Goal: Transaction & Acquisition: Subscribe to service/newsletter

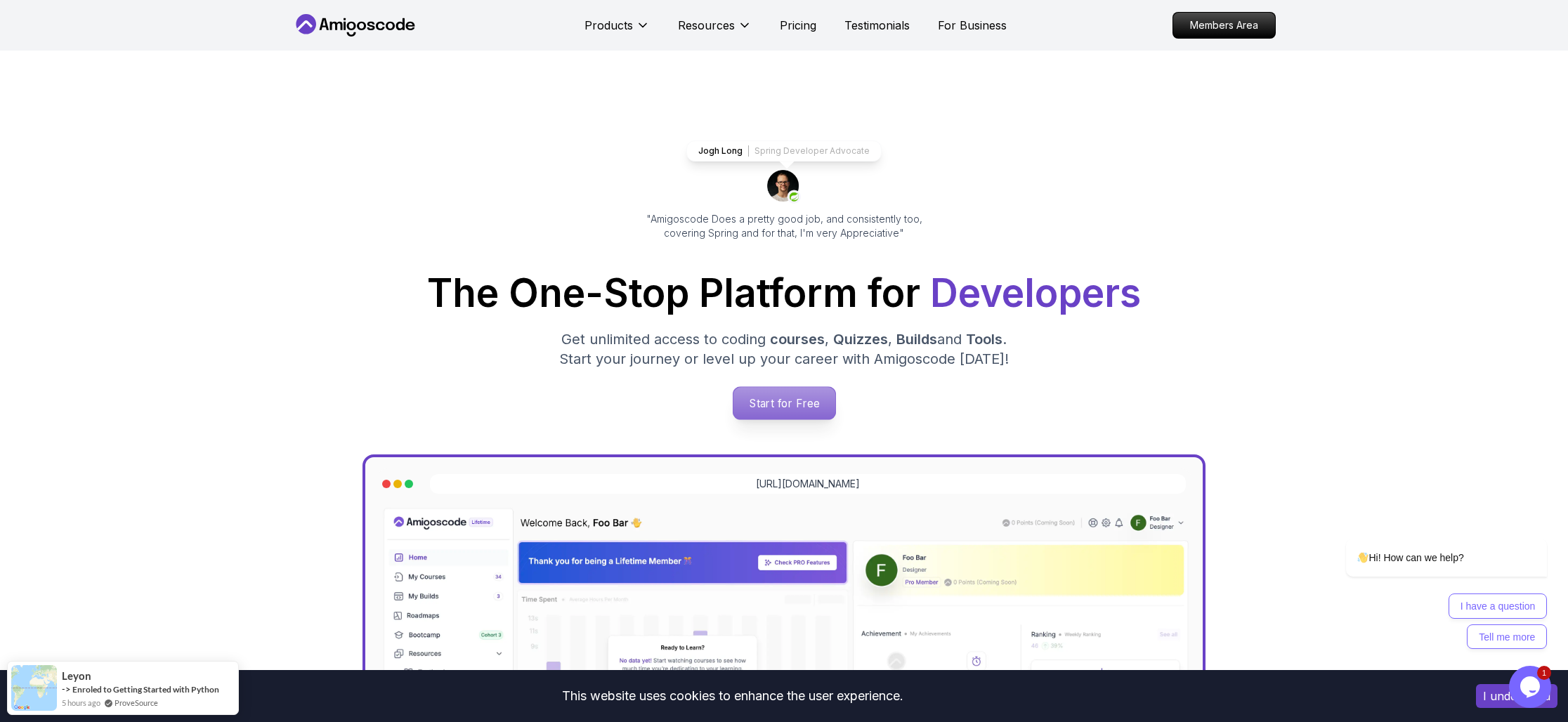
click at [783, 407] on p "Start for Free" at bounding box center [784, 402] width 102 height 32
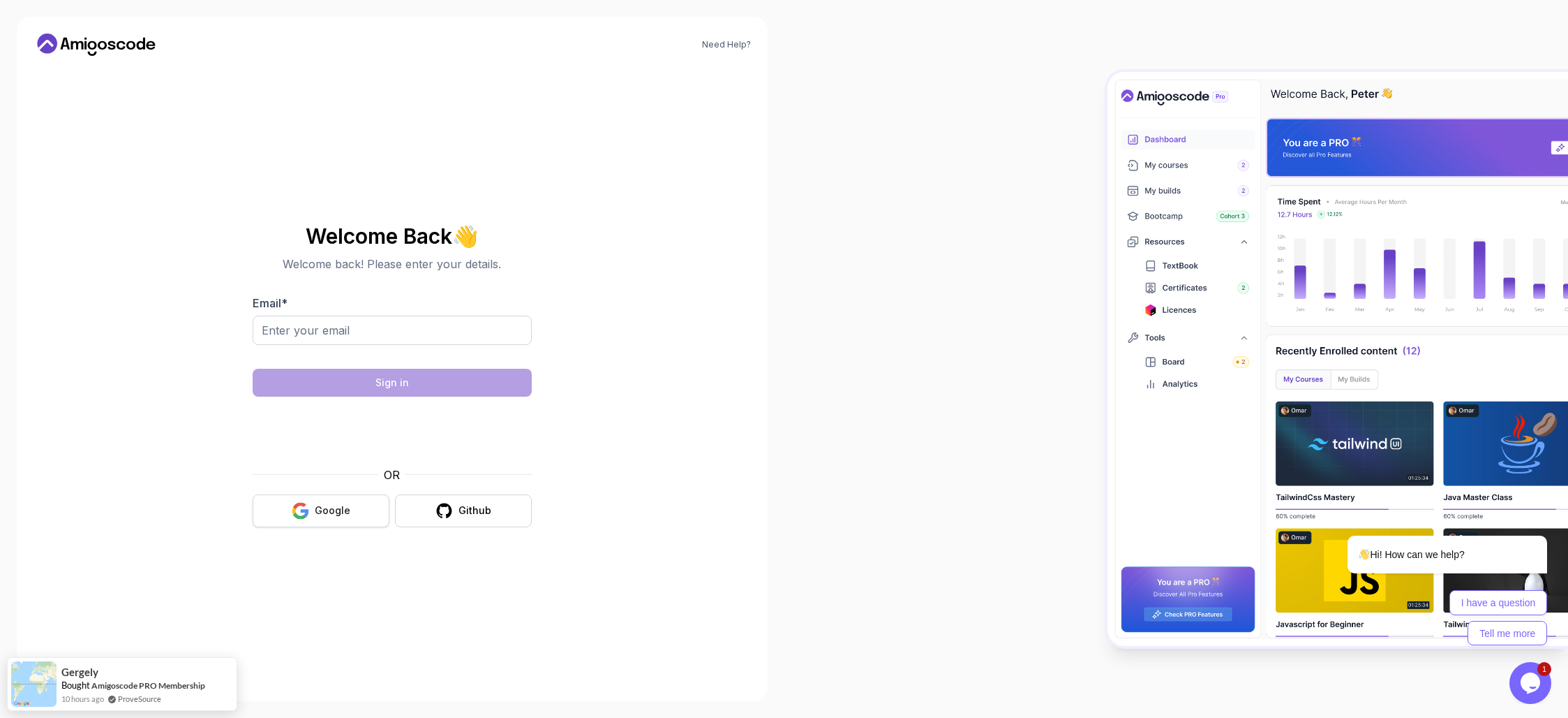
click at [343, 503] on div "Google" at bounding box center [333, 510] width 36 height 14
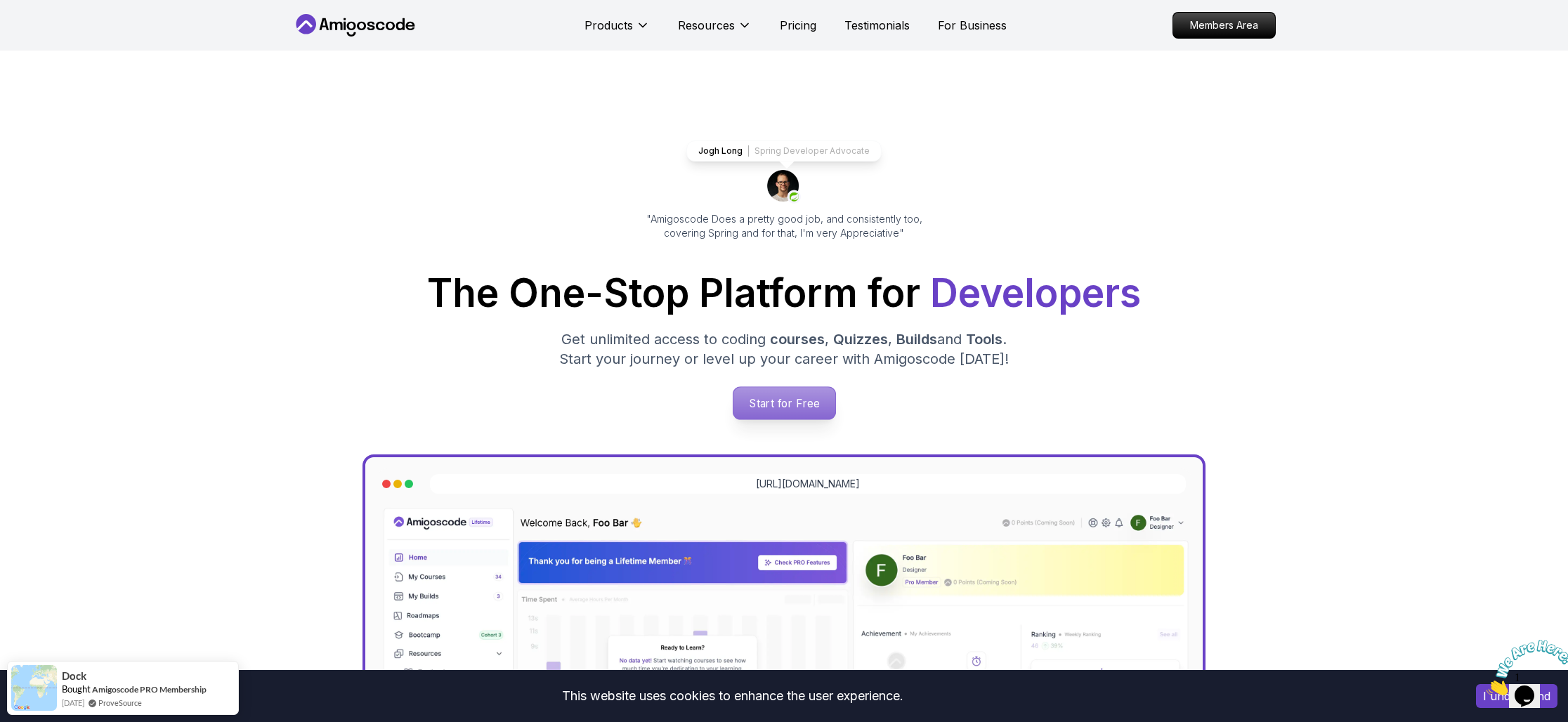
click at [787, 412] on p "Start for Free" at bounding box center [784, 402] width 102 height 32
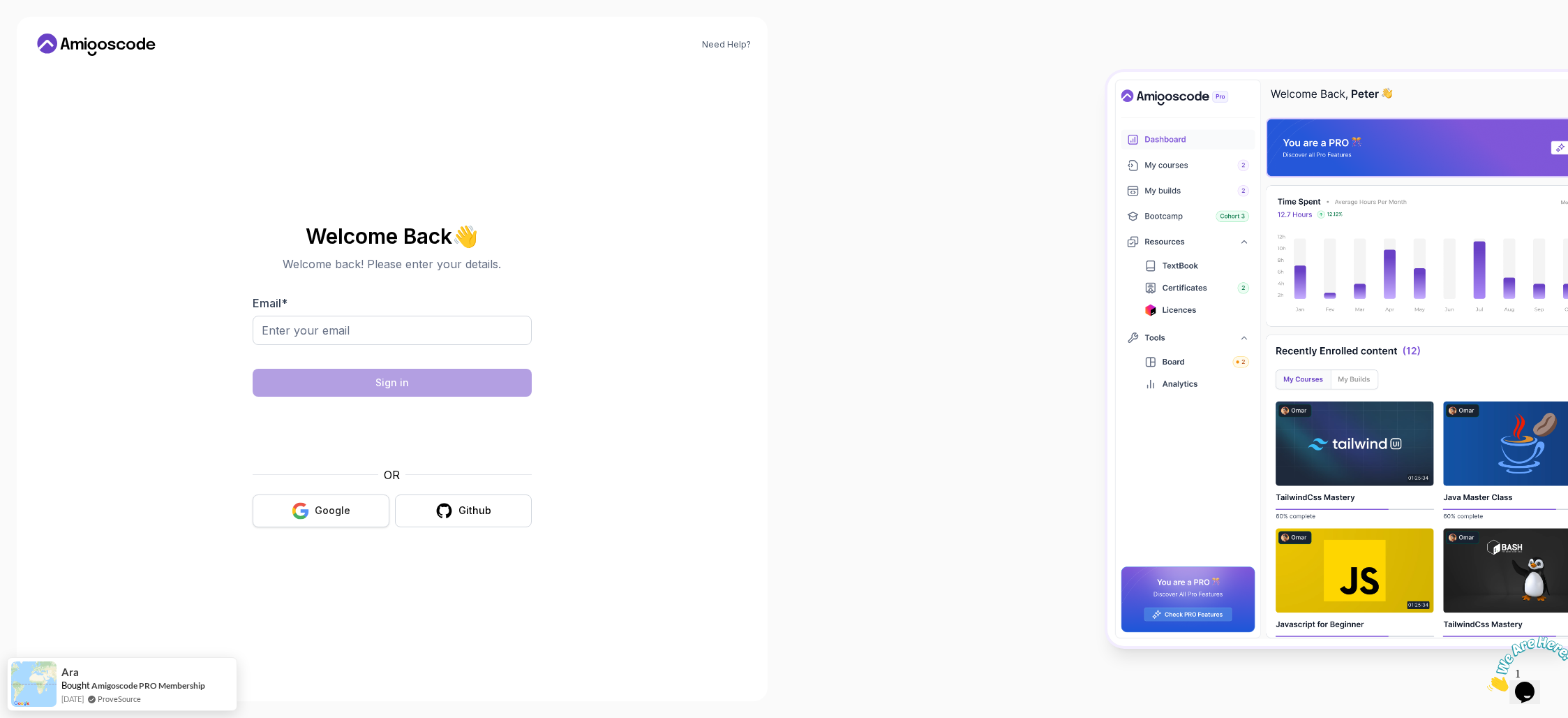
click at [334, 494] on button "Google" at bounding box center [321, 511] width 136 height 33
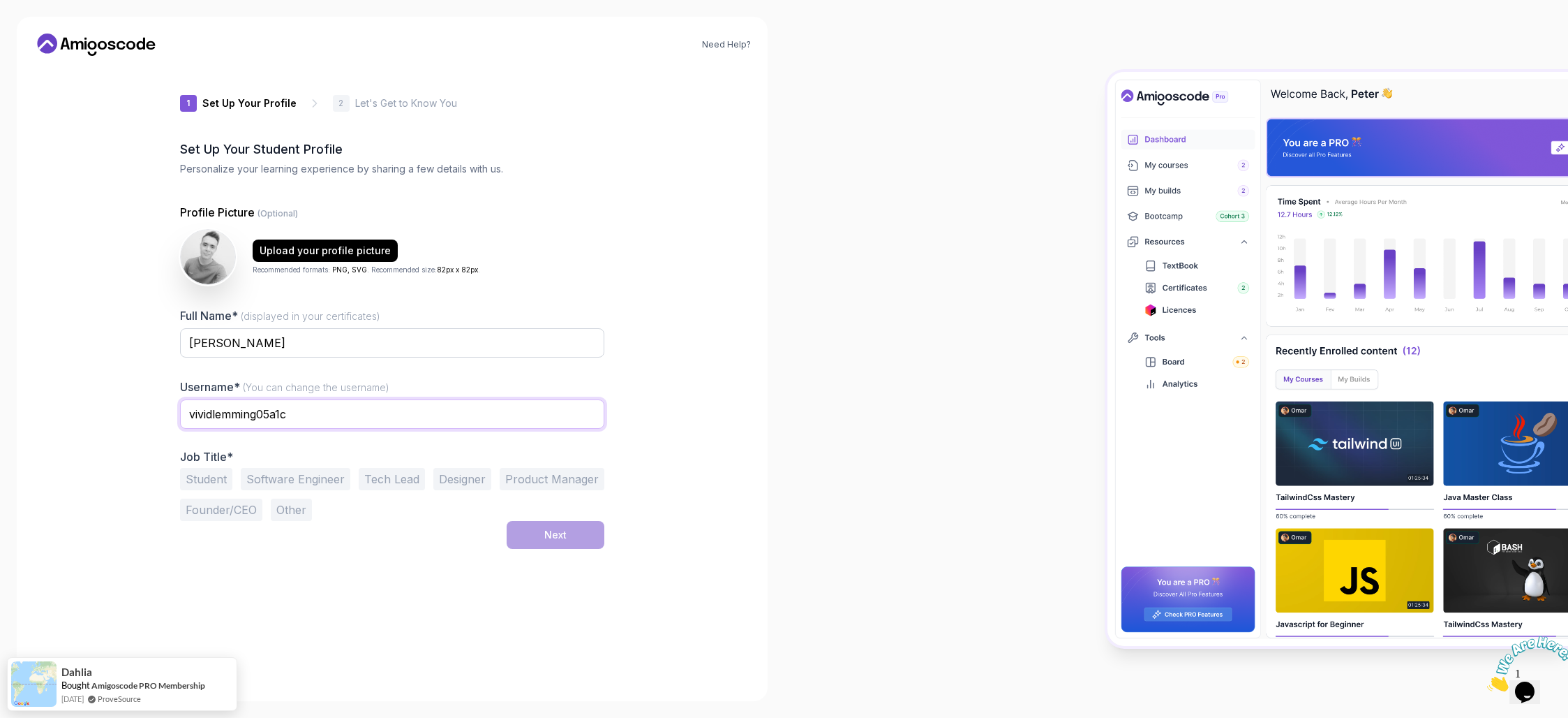
drag, startPoint x: 299, startPoint y: 416, endPoint x: 154, endPoint y: 404, distance: 145.5
click at [154, 404] on div "Need Help? 1 Set Up Your Profile 1 Set Up Your Profile 2 Let's Get to Know You …" at bounding box center [392, 359] width 751 height 684
type input "adanpalacios"
click at [615, 377] on div "1 Set Up Your Profile 1 Set Up Your Profile 2 Let's Get to Know You Set Up Your…" at bounding box center [392, 376] width 469 height 618
click at [289, 480] on button "Software Engineer" at bounding box center [295, 479] width 110 height 22
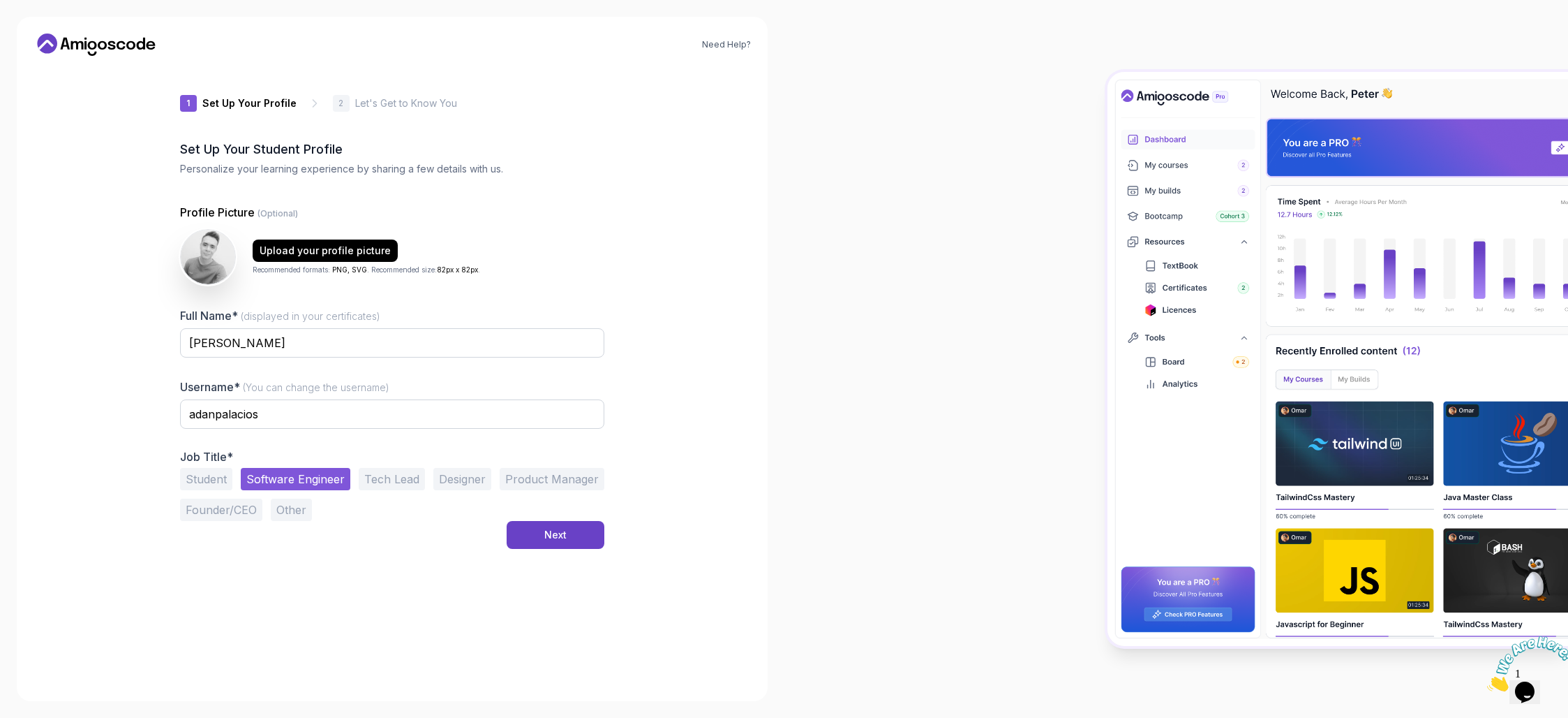
click at [399, 480] on button "Tech Lead" at bounding box center [392, 479] width 66 height 22
click at [542, 541] on button "Next" at bounding box center [556, 535] width 98 height 28
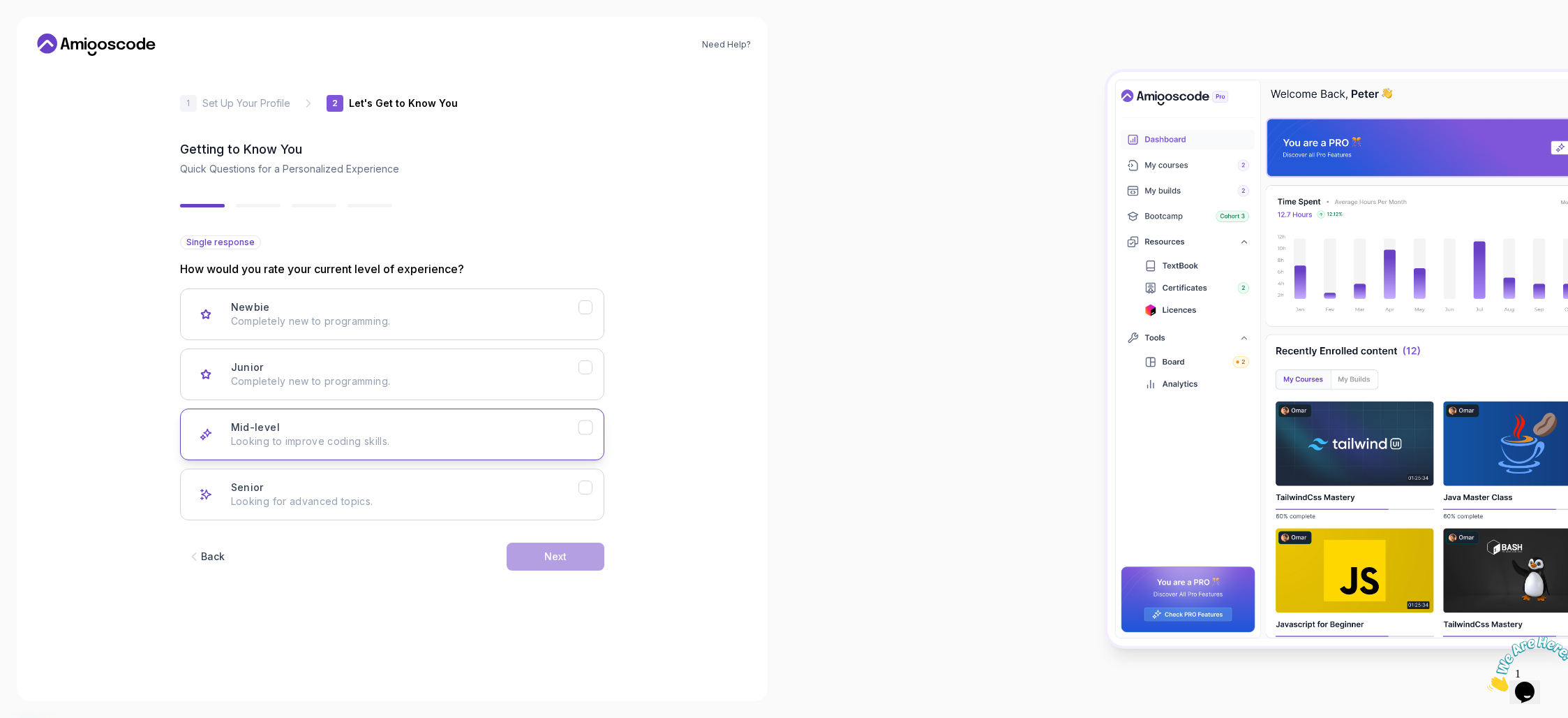
click at [543, 422] on div "Mid-level Looking to improve coding skills." at bounding box center [404, 434] width 347 height 28
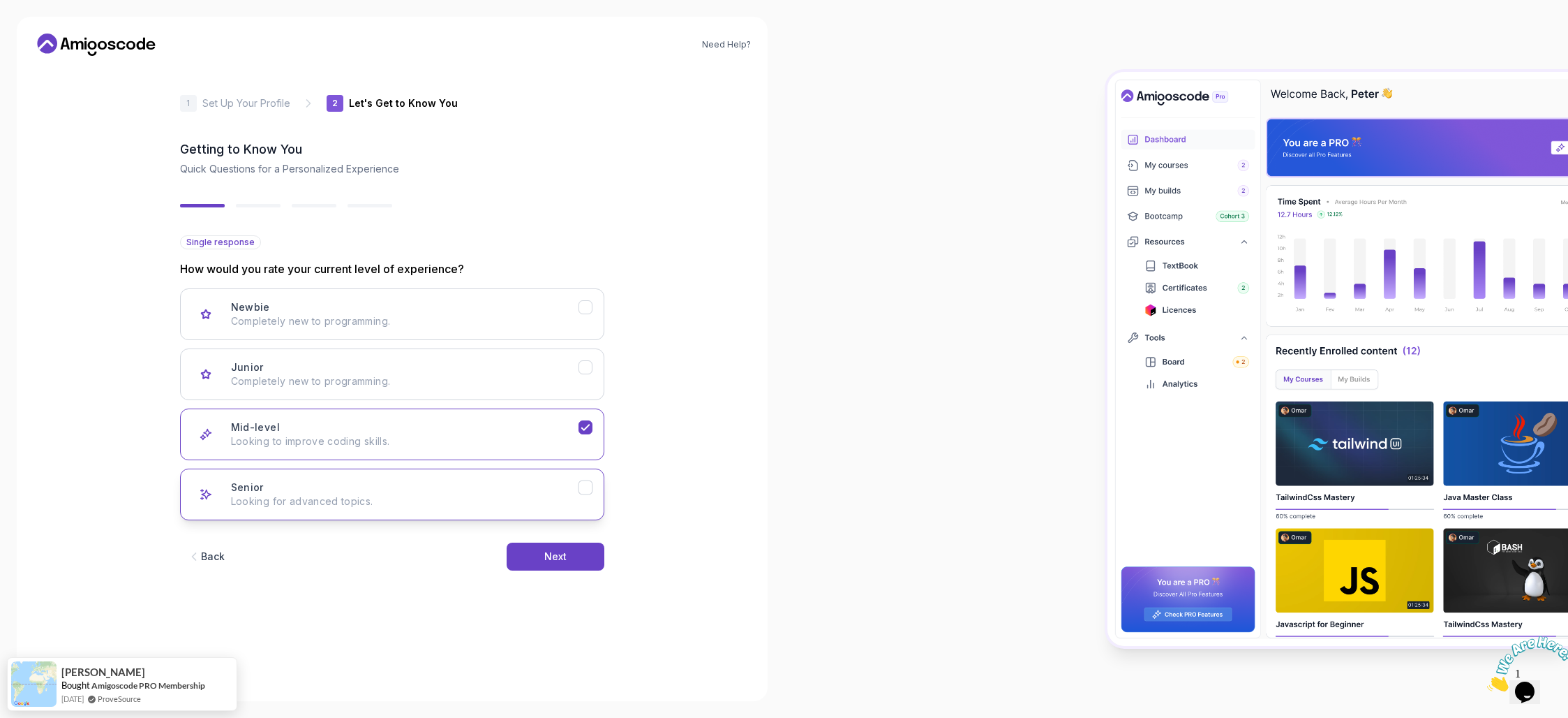
click at [579, 481] on icon "Senior" at bounding box center [585, 488] width 13 height 13
click at [571, 559] on button "Next" at bounding box center [556, 557] width 98 height 28
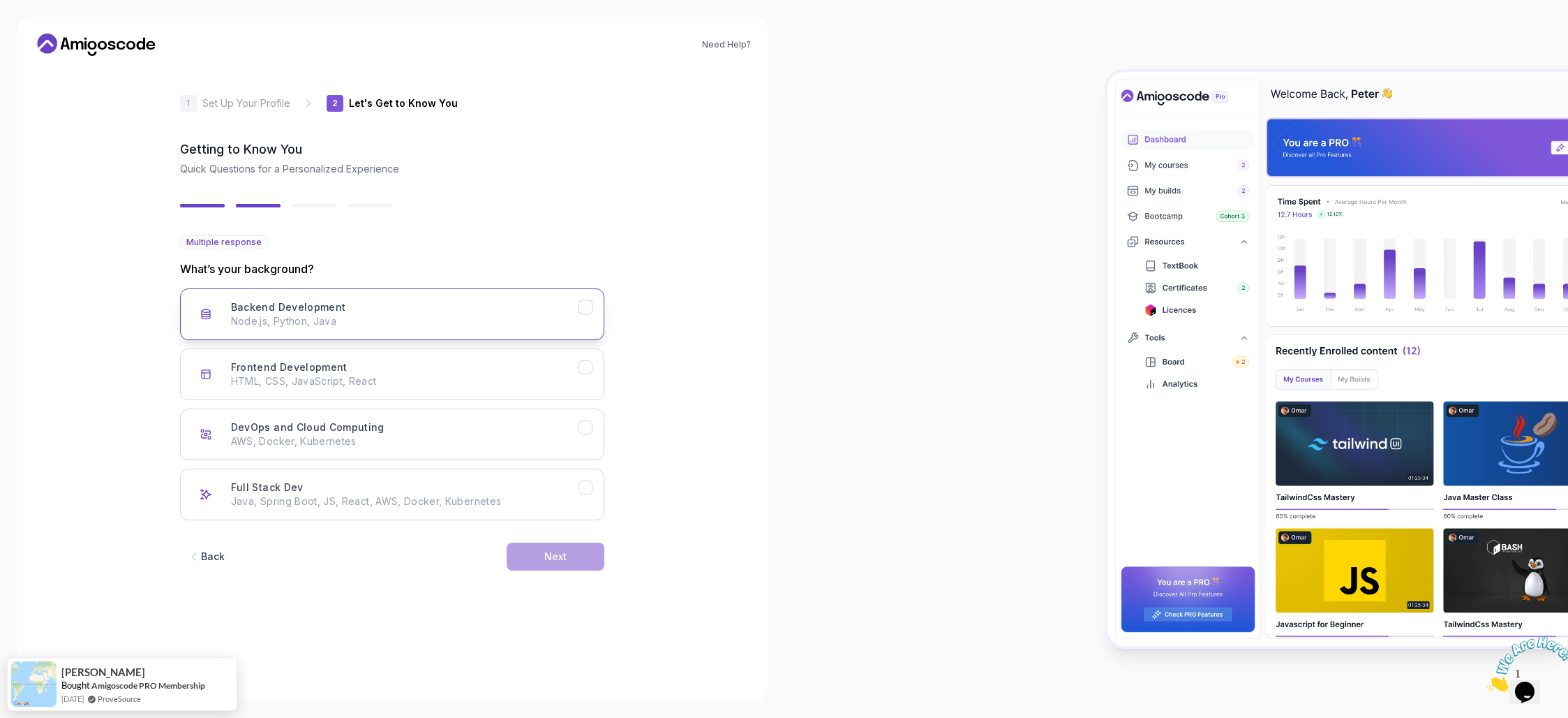
click at [397, 320] on p "Node.js, Python, Java" at bounding box center [404, 321] width 347 height 14
click at [587, 371] on icon "Frontend Development" at bounding box center [585, 368] width 13 height 13
click at [557, 441] on p "AWS, Docker, Kubernetes" at bounding box center [404, 441] width 347 height 14
click at [544, 500] on p "Java, Spring Boot, JS, React, AWS, Docker, Kubernetes" at bounding box center [404, 500] width 347 height 14
click at [554, 556] on div "Next" at bounding box center [556, 556] width 22 height 14
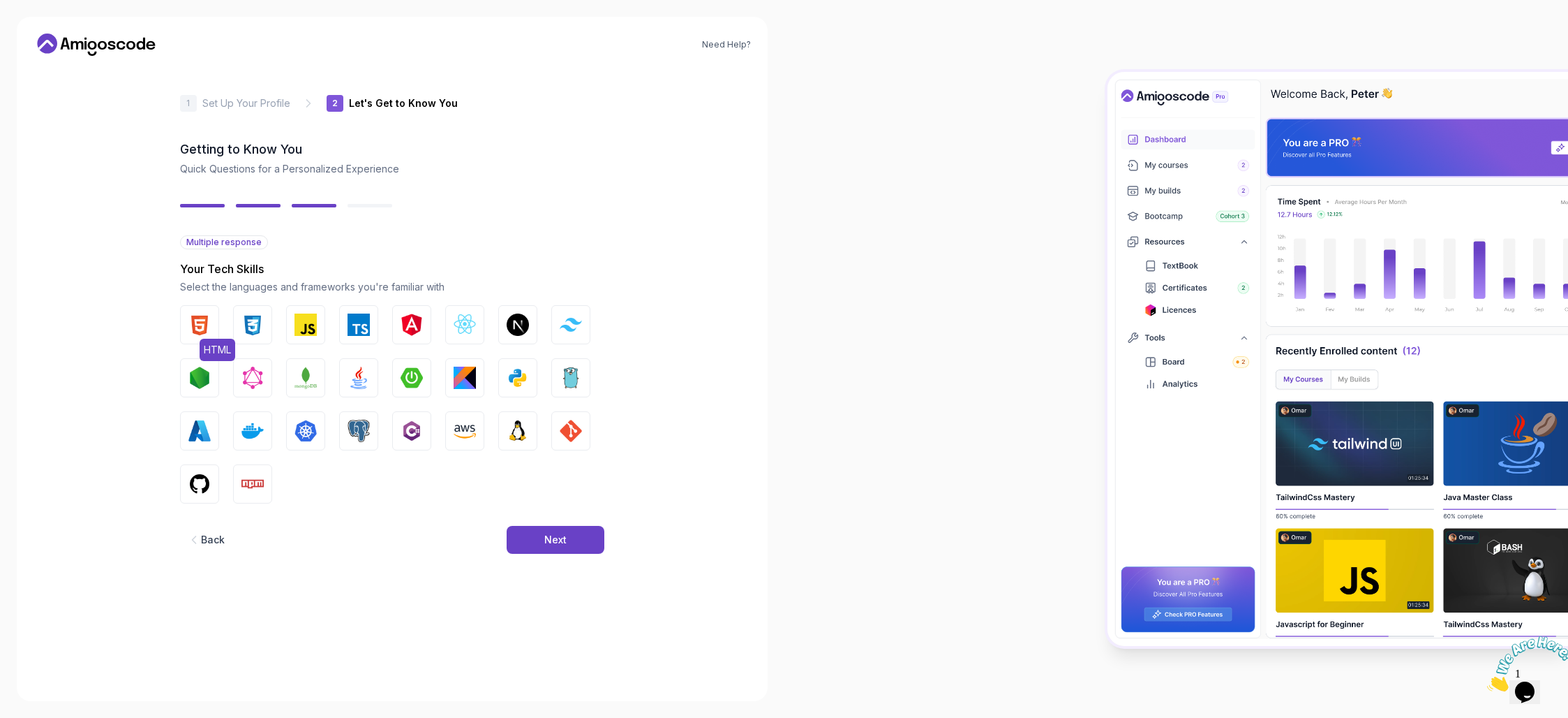
click at [203, 321] on img "button" at bounding box center [200, 324] width 22 height 22
click at [246, 324] on img "button" at bounding box center [252, 324] width 22 height 22
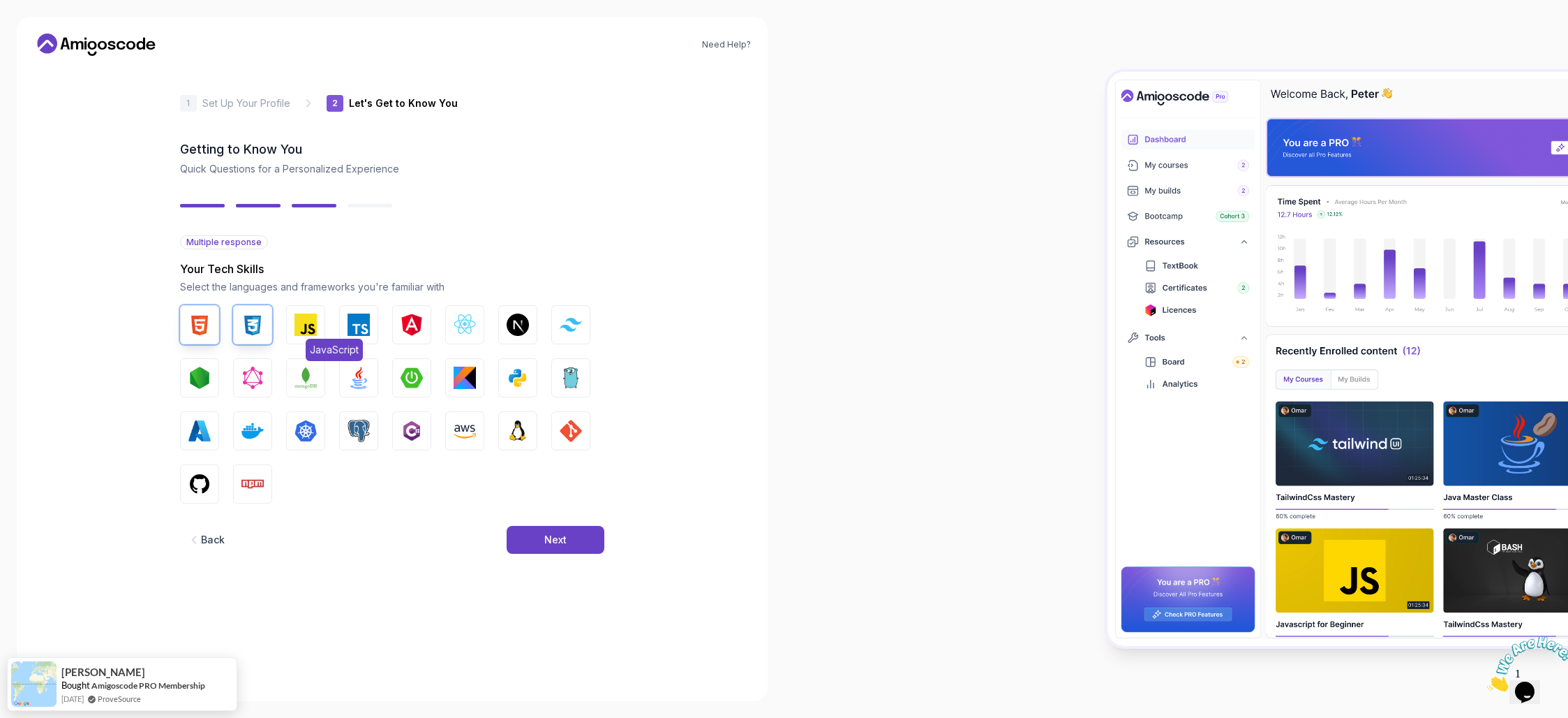
click at [301, 322] on img "button" at bounding box center [306, 324] width 22 height 22
click at [370, 321] on button "TypeScript" at bounding box center [358, 324] width 39 height 39
click at [457, 312] on button "React.js" at bounding box center [464, 324] width 39 height 39
click at [523, 318] on img "button" at bounding box center [518, 324] width 22 height 22
click at [558, 324] on button "Tailwind CSS" at bounding box center [570, 324] width 39 height 39
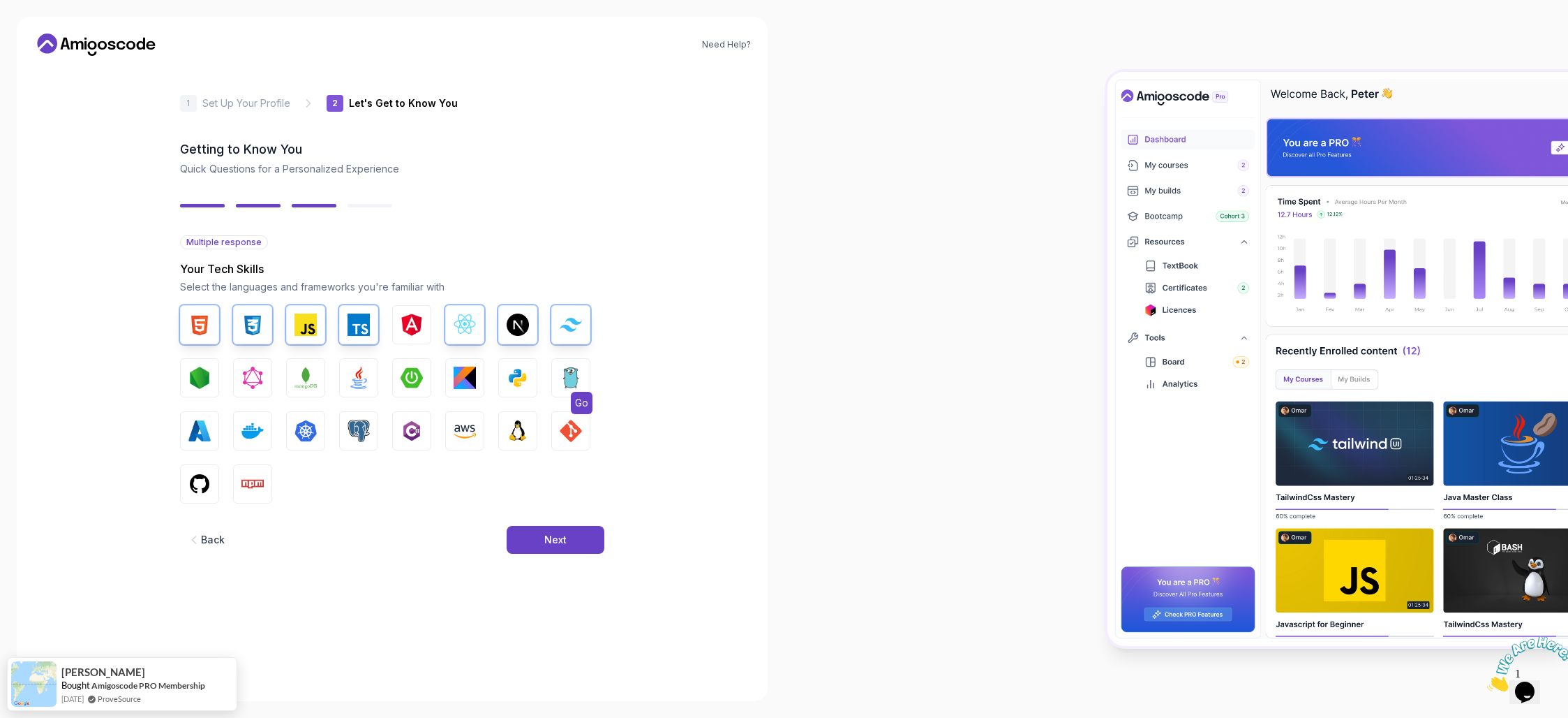
click at [570, 373] on img "button" at bounding box center [571, 378] width 22 height 22
click at [508, 371] on img "button" at bounding box center [518, 378] width 22 height 22
click at [409, 379] on img "button" at bounding box center [412, 378] width 22 height 22
click at [195, 382] on img "button" at bounding box center [200, 378] width 22 height 22
click at [300, 376] on img "button" at bounding box center [306, 378] width 22 height 22
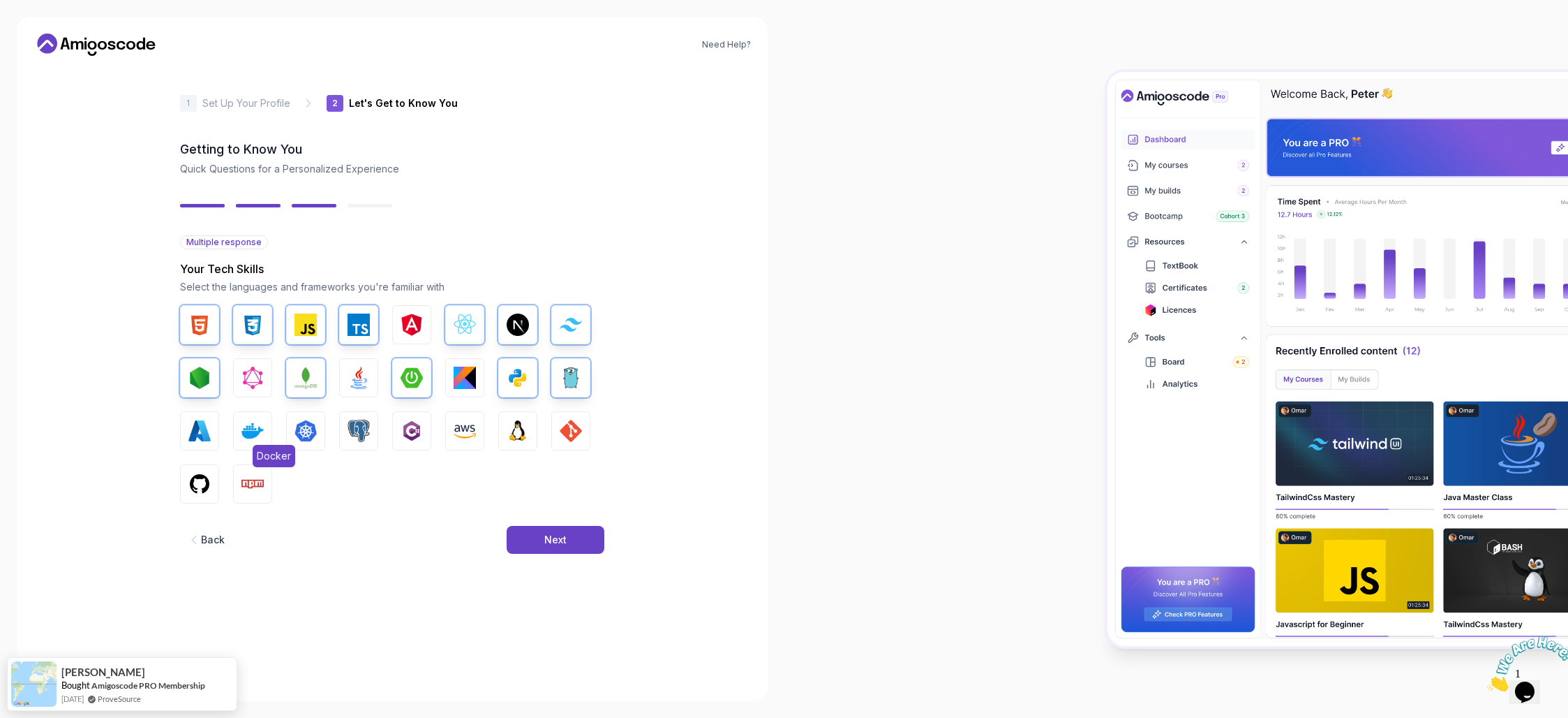
click at [246, 430] on img "button" at bounding box center [252, 430] width 22 height 22
click at [206, 477] on img "button" at bounding box center [200, 484] width 22 height 22
click at [254, 486] on img "button" at bounding box center [252, 484] width 22 height 22
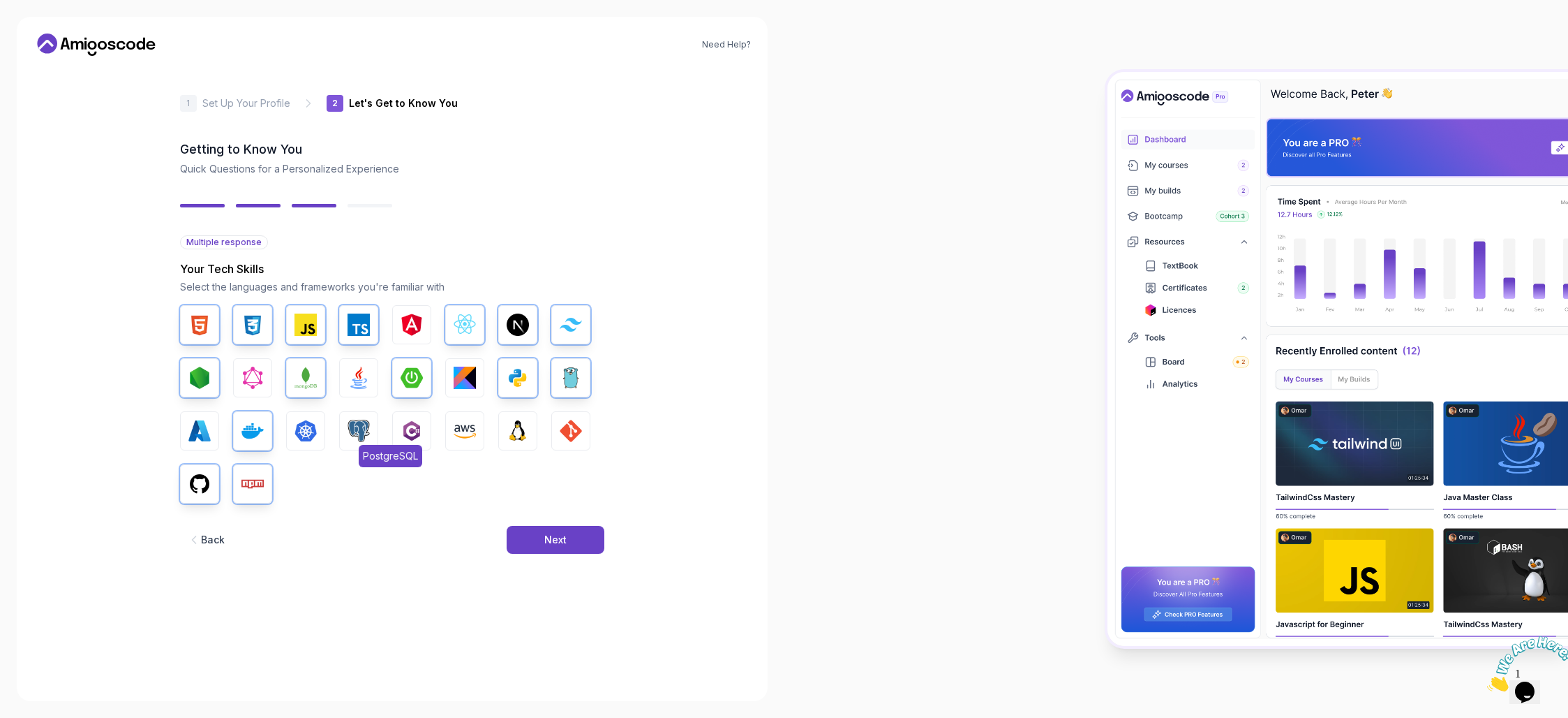
click at [353, 430] on img "button" at bounding box center [358, 430] width 22 height 22
click at [454, 428] on img "button" at bounding box center [464, 430] width 22 height 22
click at [560, 430] on img "button" at bounding box center [571, 430] width 22 height 22
click at [520, 433] on img "button" at bounding box center [518, 430] width 22 height 22
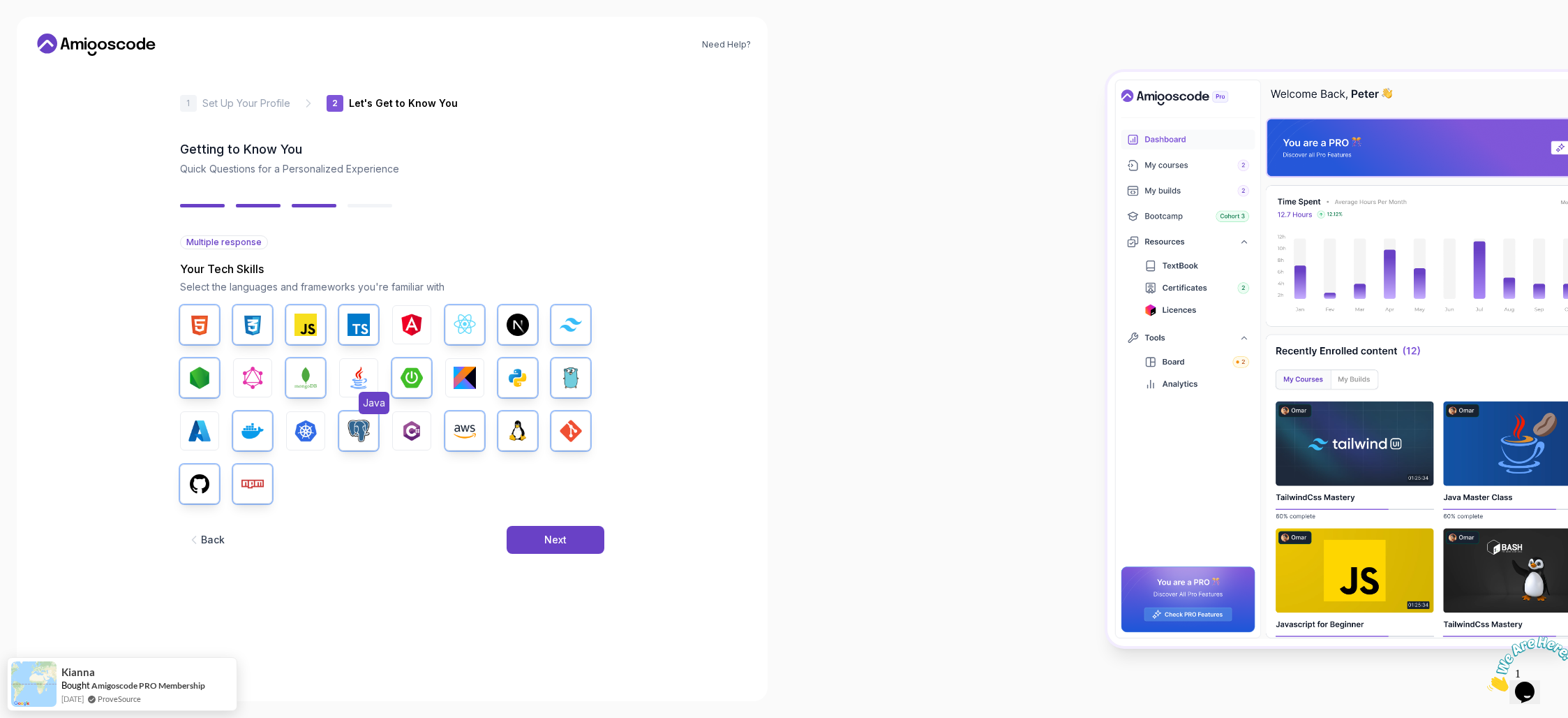
click at [356, 380] on img "button" at bounding box center [358, 378] width 22 height 22
click at [571, 537] on button "Next" at bounding box center [556, 539] width 98 height 28
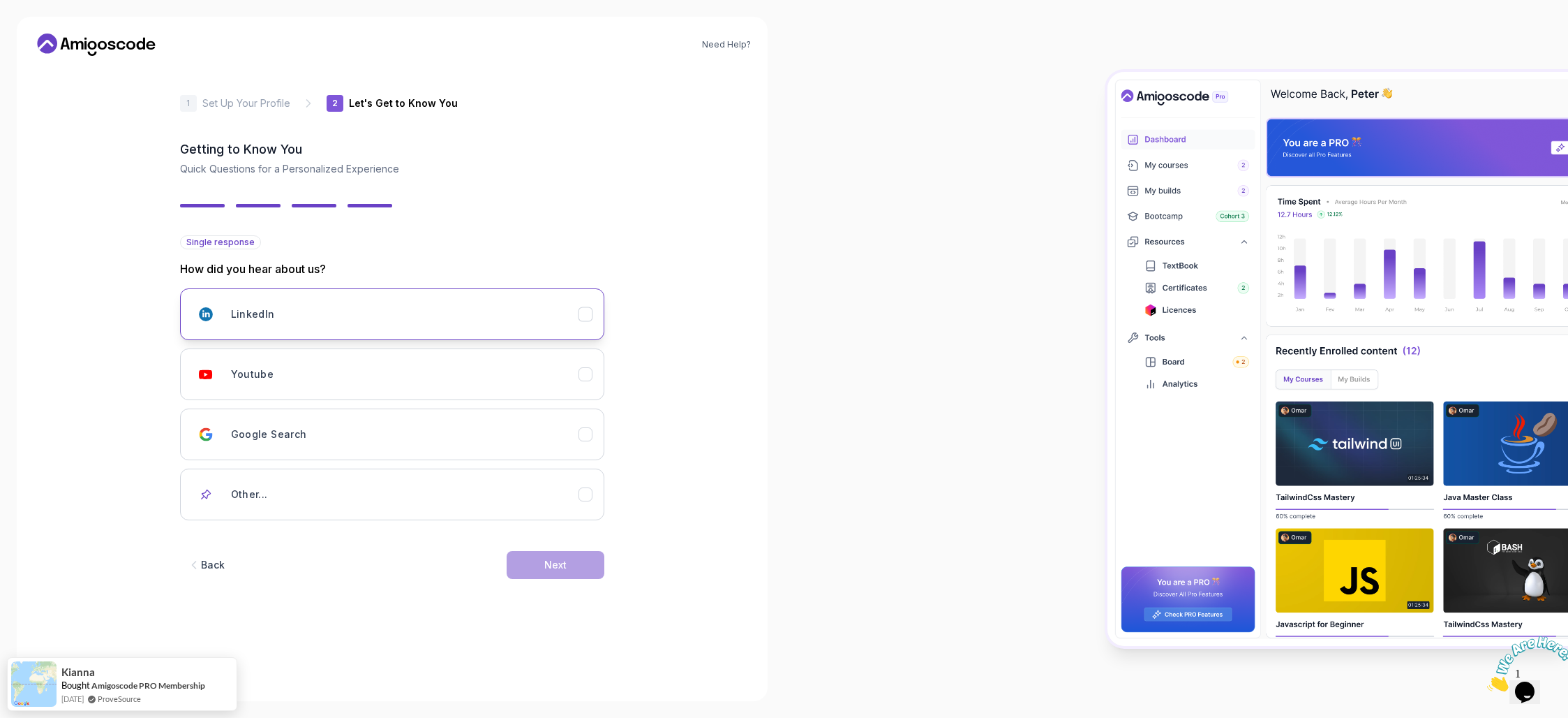
click at [316, 309] on div "LinkedIn" at bounding box center [404, 314] width 347 height 28
click at [544, 573] on button "Next" at bounding box center [556, 565] width 98 height 28
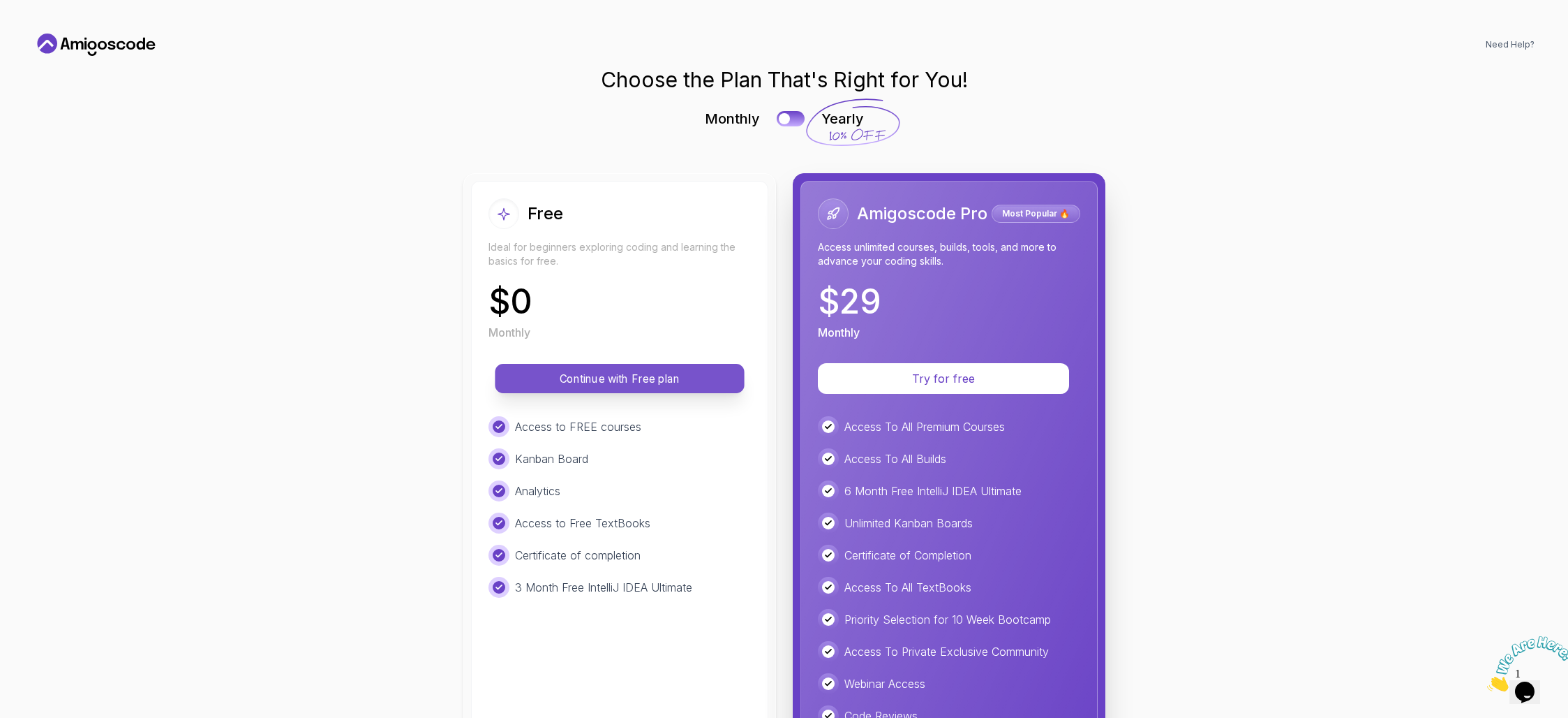
click at [594, 386] on button "Continue with Free plan" at bounding box center [619, 379] width 249 height 29
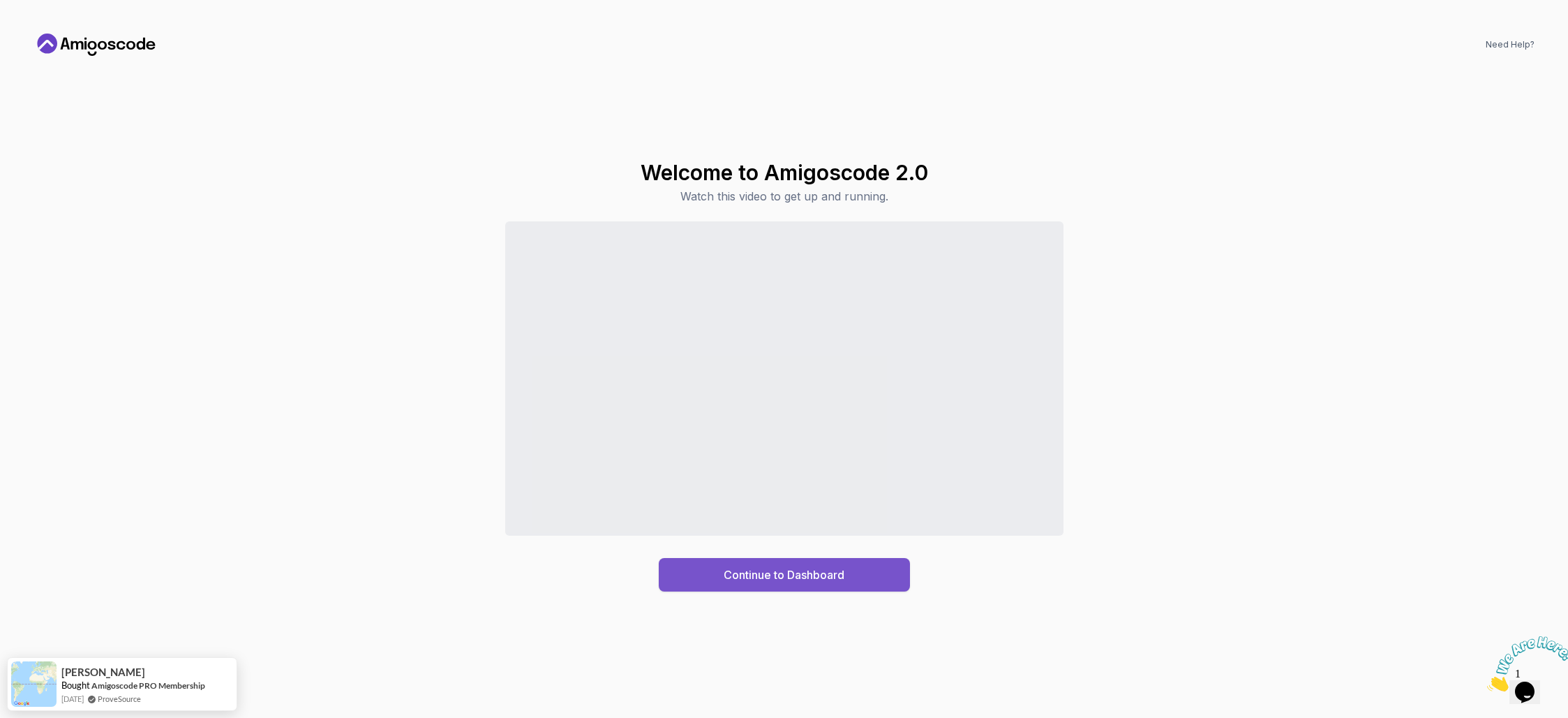
click at [818, 581] on div "Continue to Dashboard" at bounding box center [784, 574] width 121 height 17
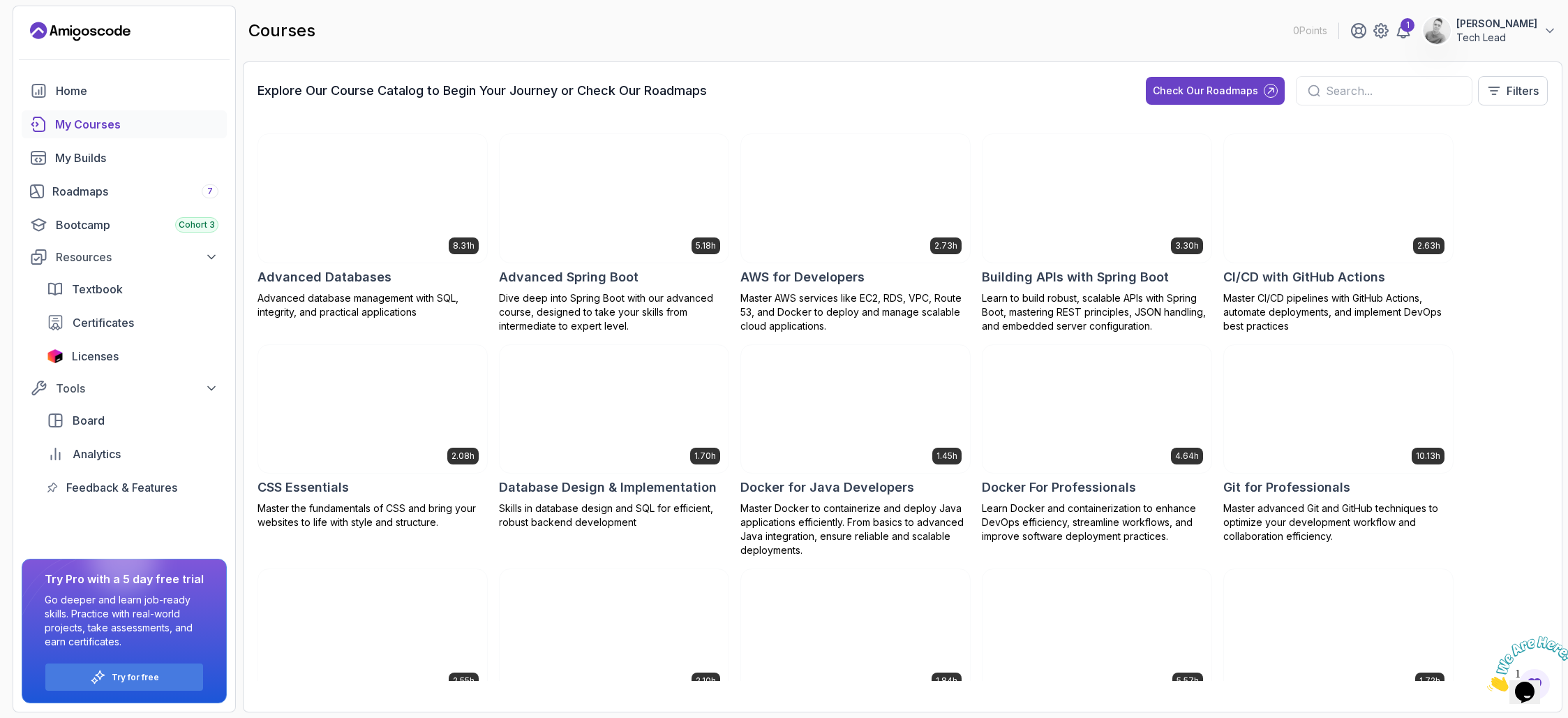
click at [1516, 146] on div "8.31h Advanced Databases Advanced database management with SQL, integrity, and …" at bounding box center [903, 407] width 1291 height 547
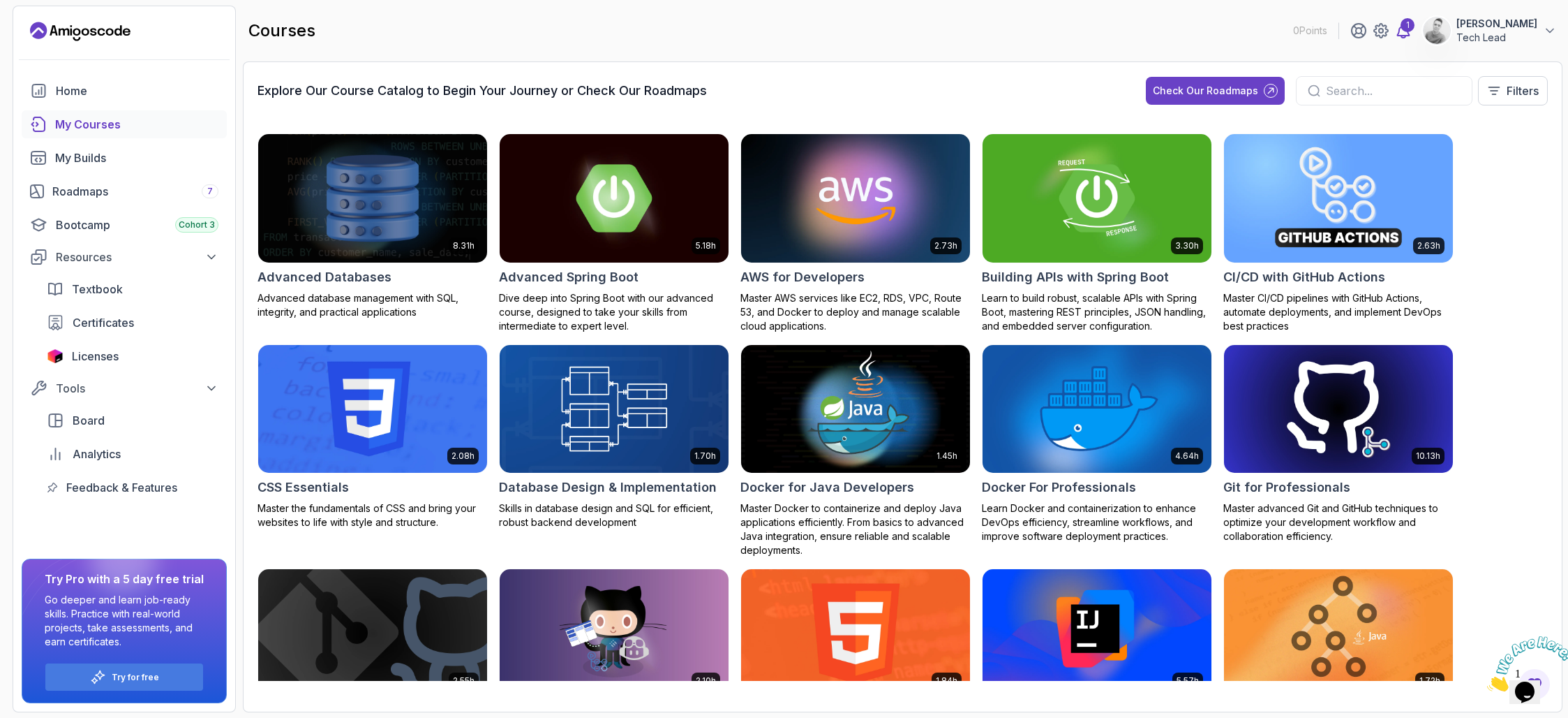
click at [1412, 33] on icon at bounding box center [1403, 30] width 17 height 17
click at [1487, 681] on icon "Close" at bounding box center [1487, 687] width 0 height 12
click at [1082, 226] on img at bounding box center [1097, 198] width 240 height 135
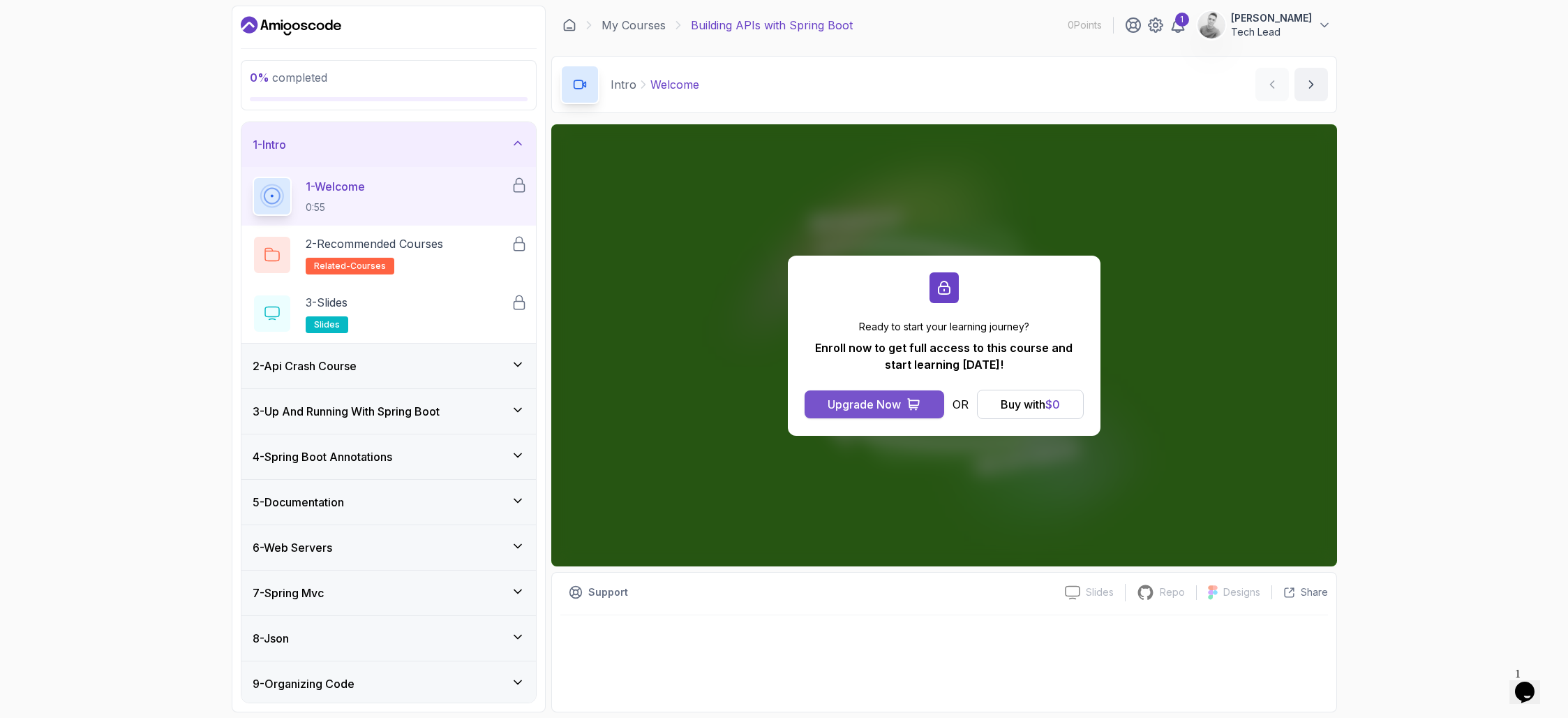
click at [834, 404] on div "Upgrade Now" at bounding box center [864, 405] width 74 height 17
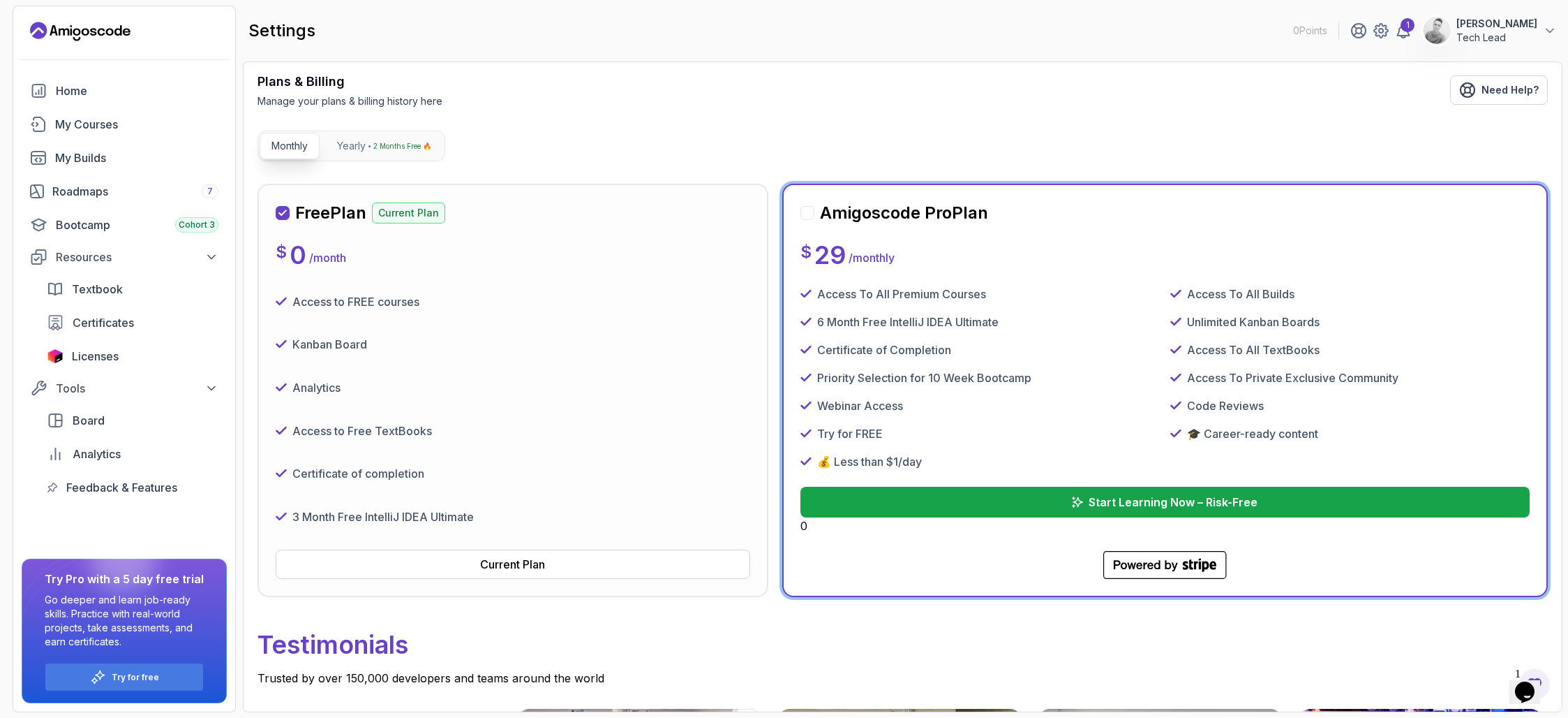
scroll to position [82, 0]
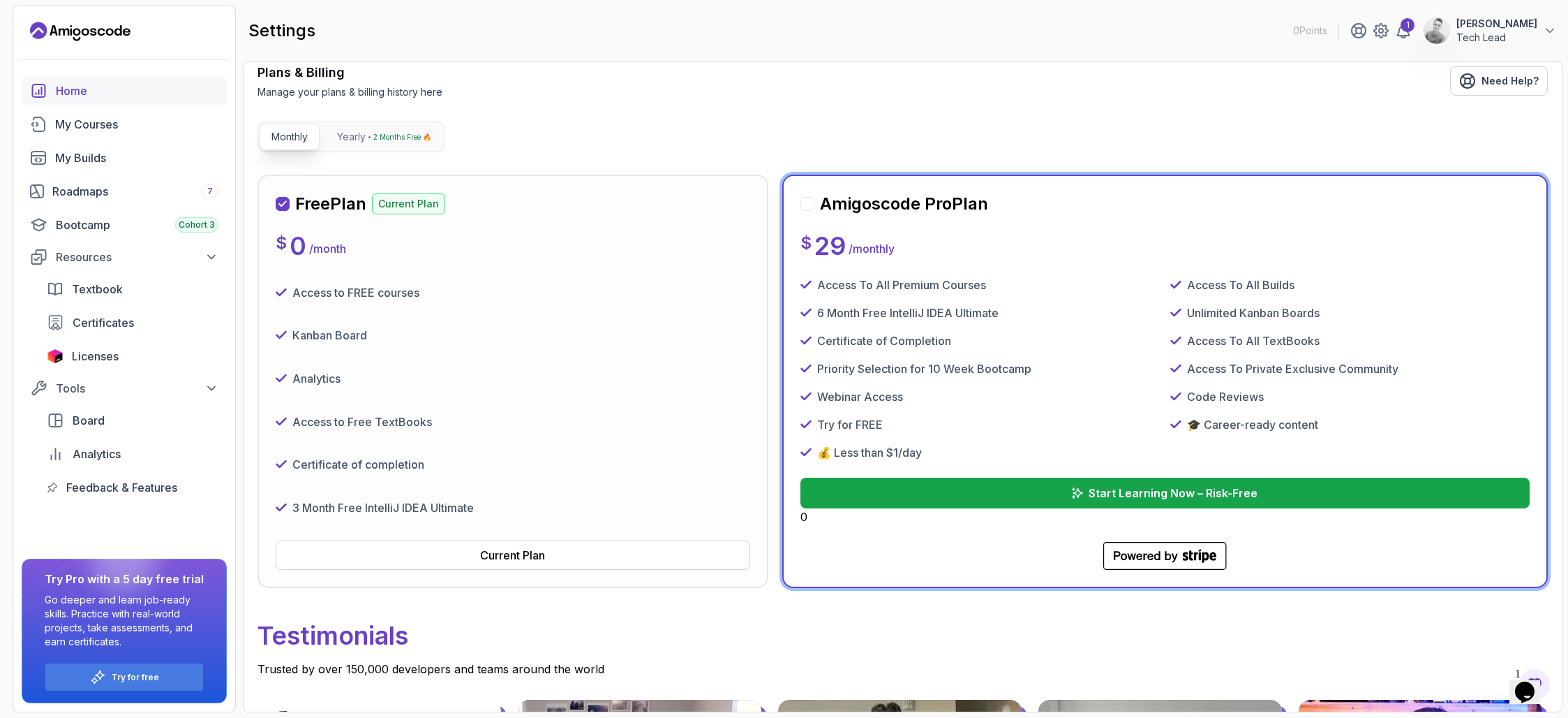
click at [72, 93] on div "Home" at bounding box center [137, 90] width 163 height 17
click at [85, 191] on div "Roadmaps 7" at bounding box center [135, 191] width 166 height 17
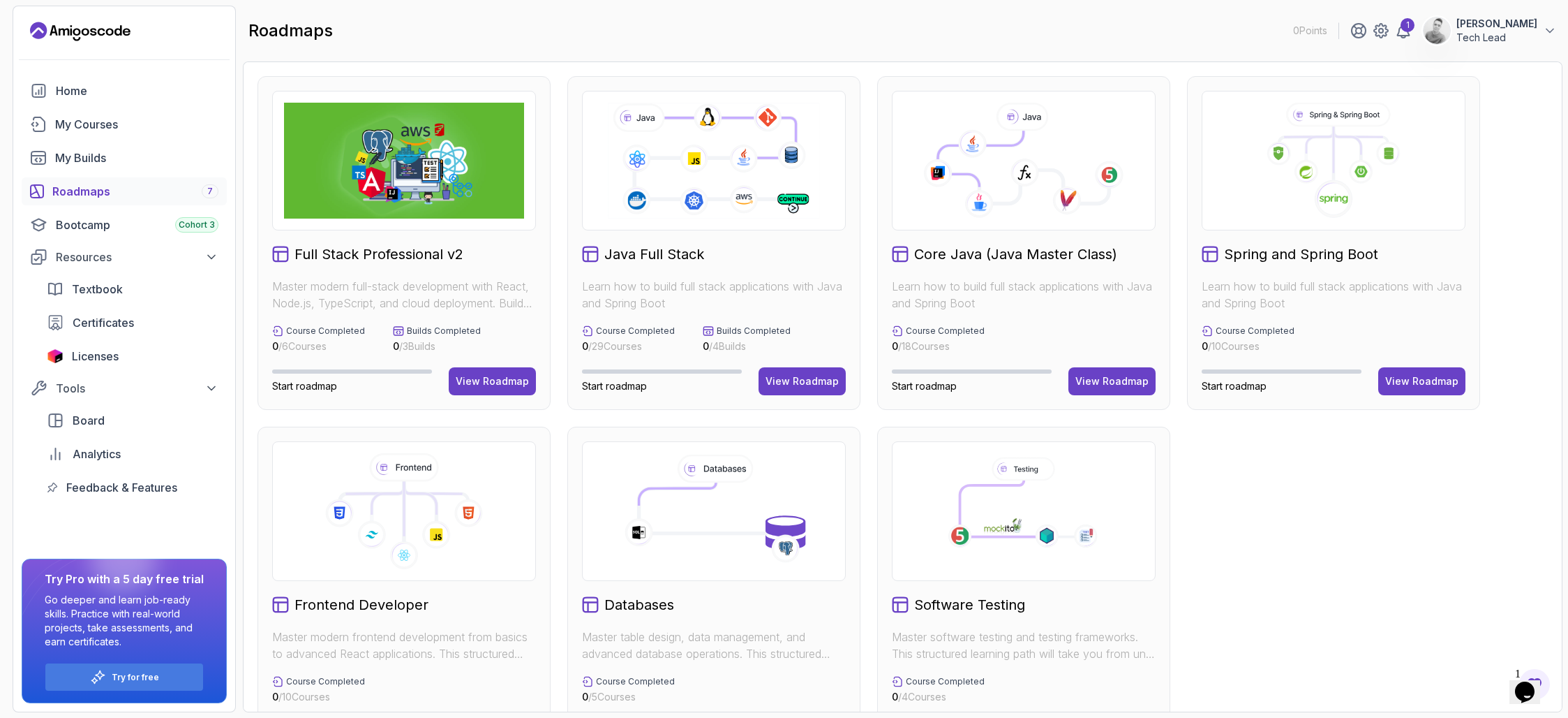
click at [353, 247] on h2 "Full Stack Professional v2" at bounding box center [379, 253] width 169 height 19
click at [491, 382] on div "View Roadmap" at bounding box center [493, 381] width 74 height 14
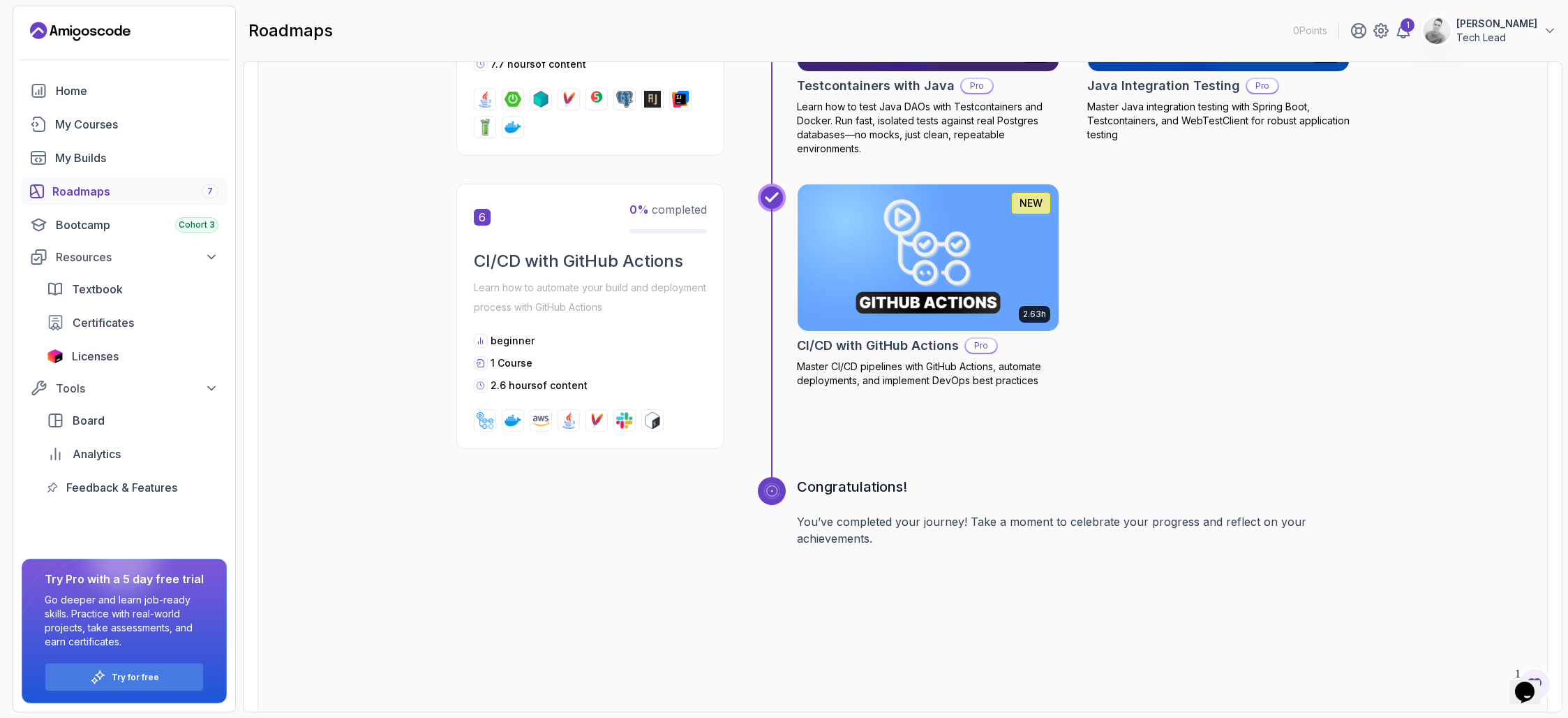
scroll to position [2271, 0]
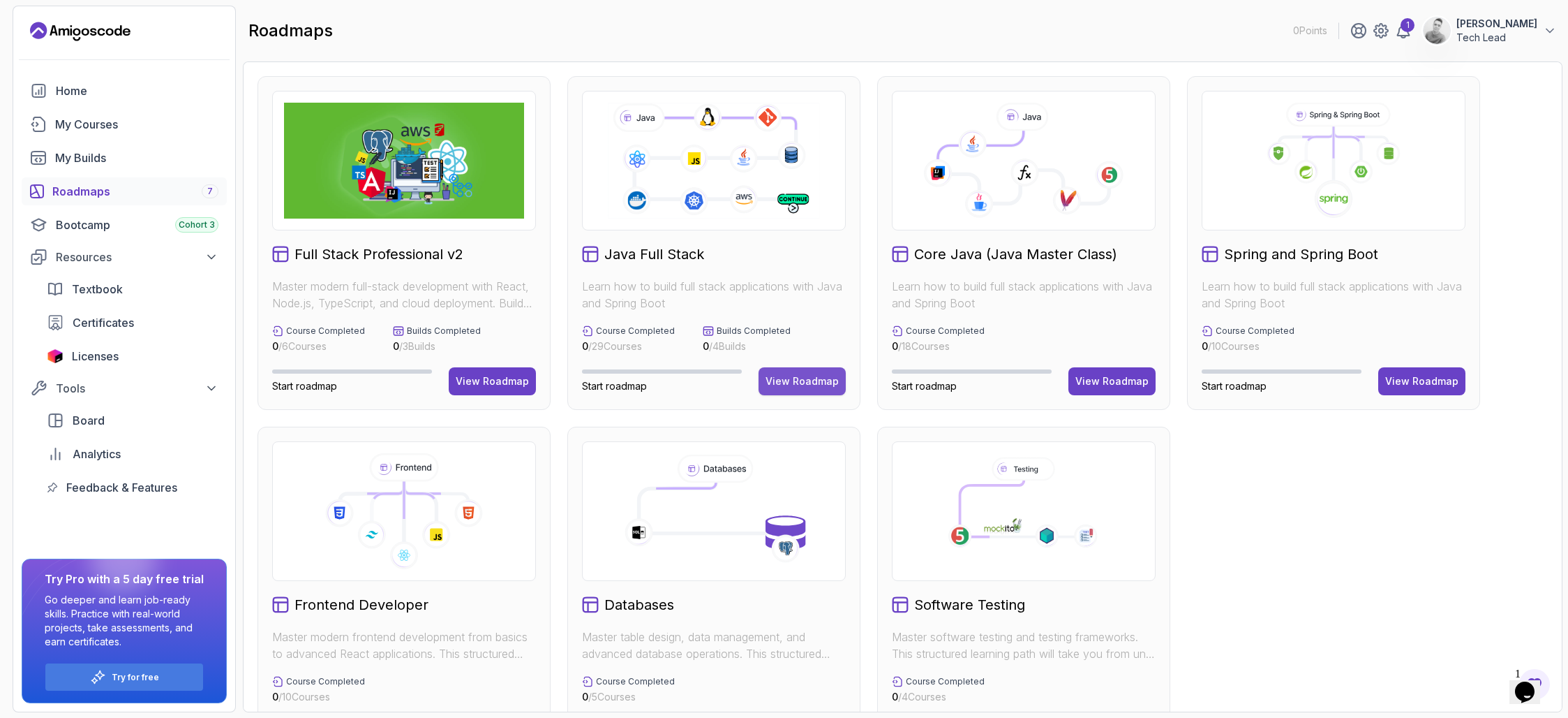
click at [811, 378] on div "View Roadmap" at bounding box center [802, 381] width 74 height 14
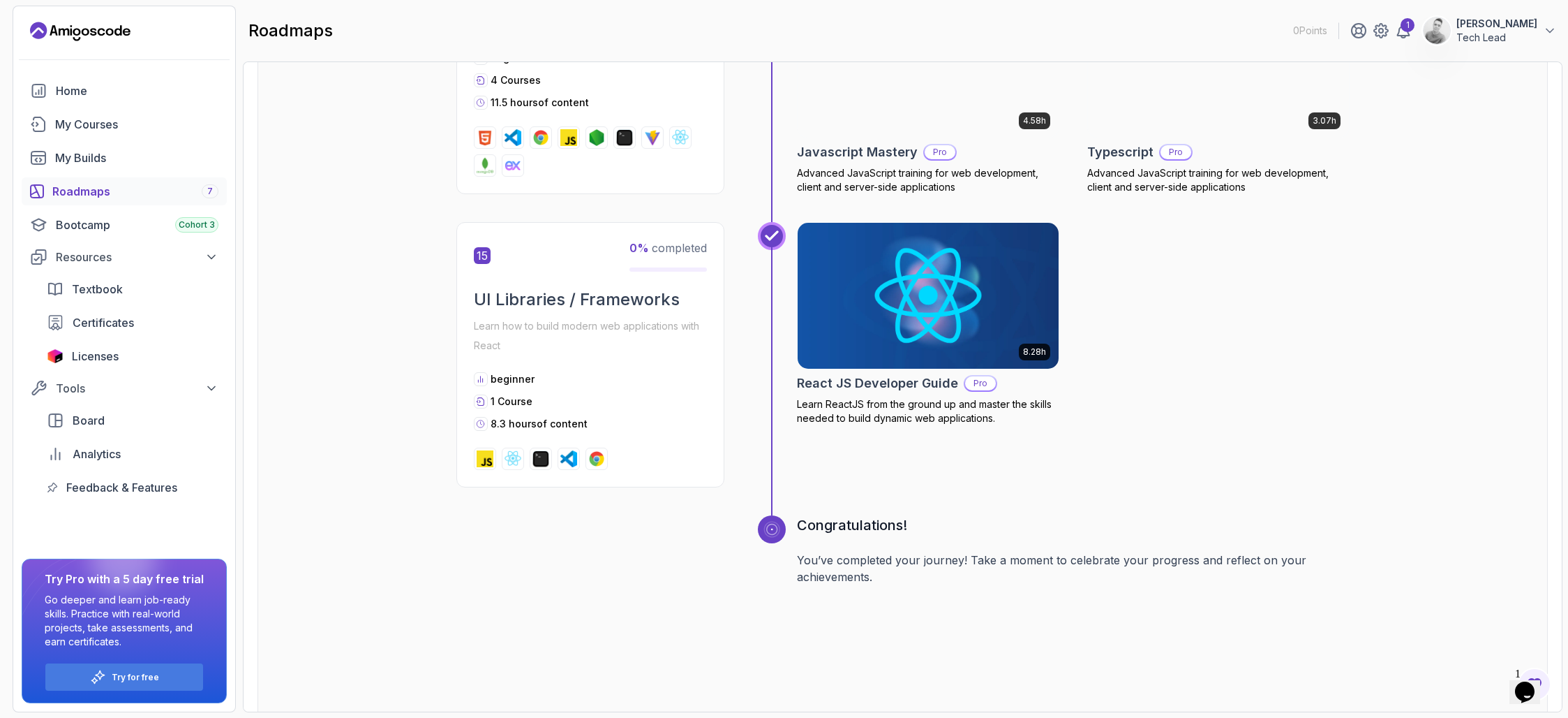
scroll to position [5396, 0]
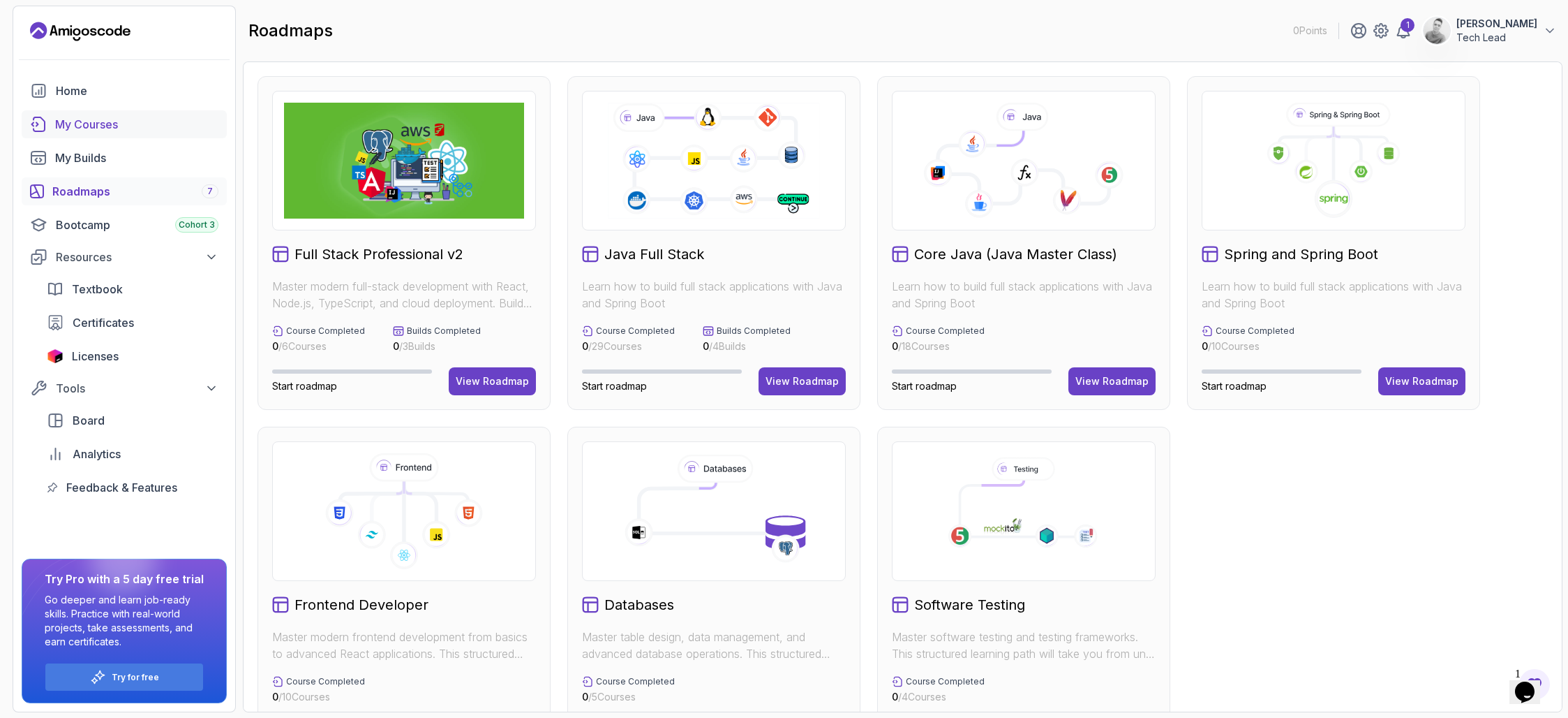
click at [83, 130] on div "My Courses" at bounding box center [136, 124] width 163 height 17
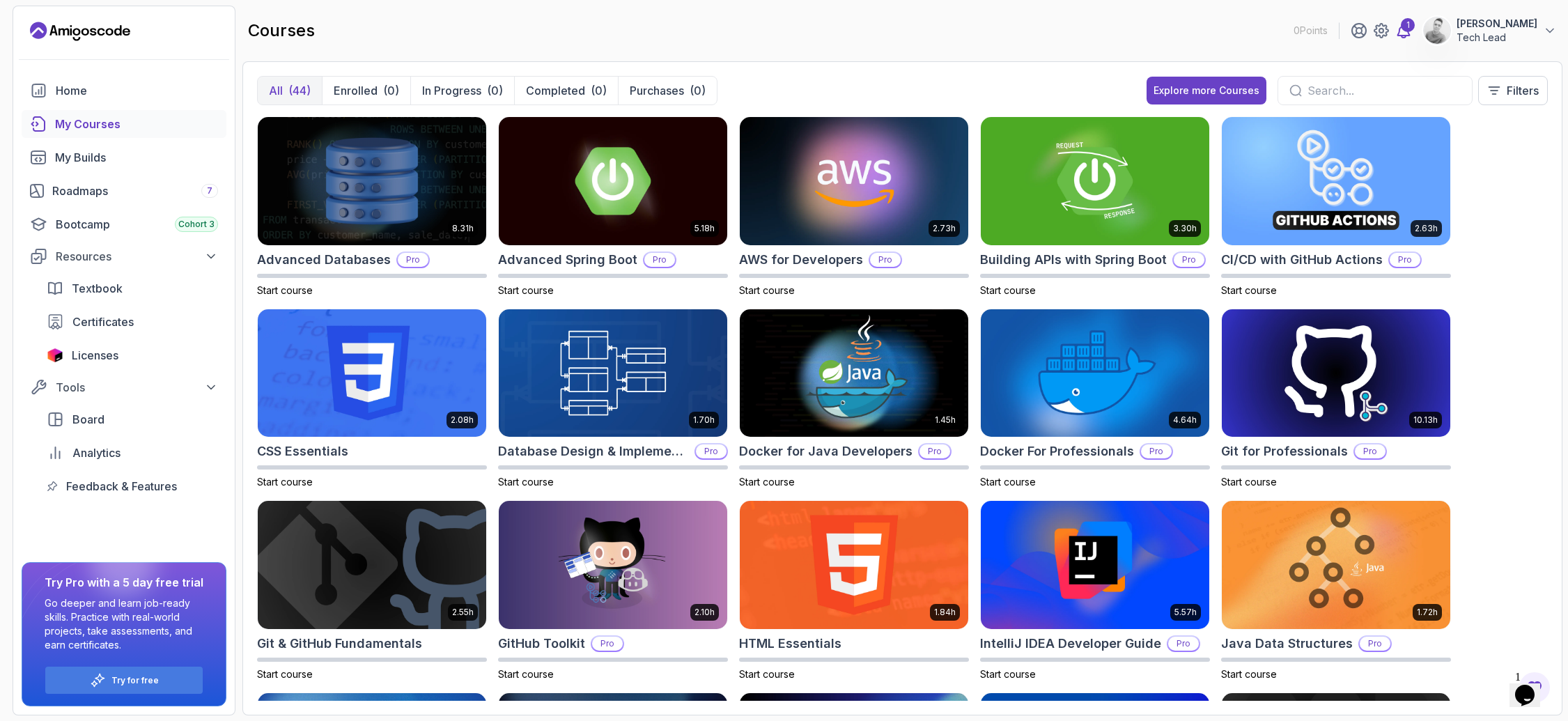
click at [1410, 30] on icon at bounding box center [1403, 30] width 12 height 14
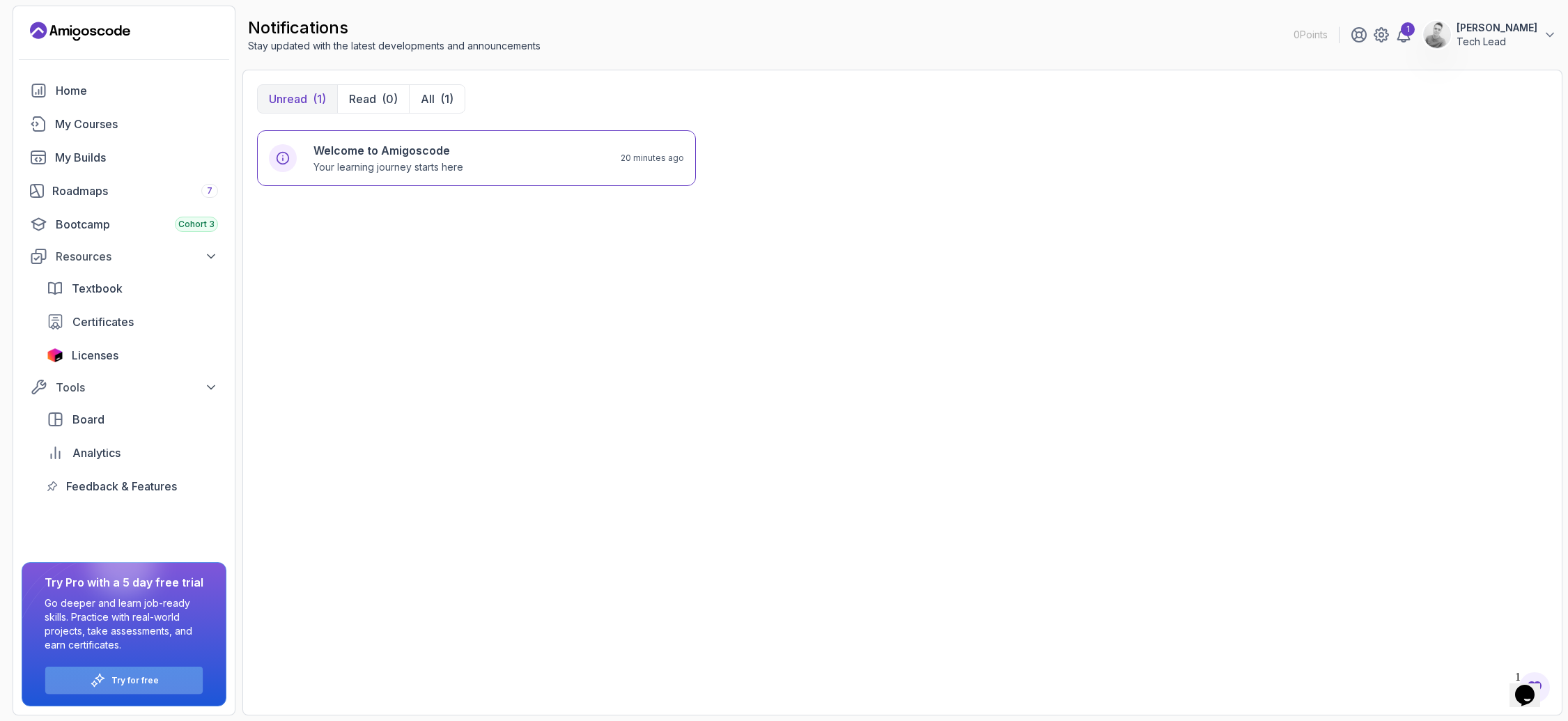
click at [145, 680] on p "Try for free" at bounding box center [135, 681] width 48 height 11
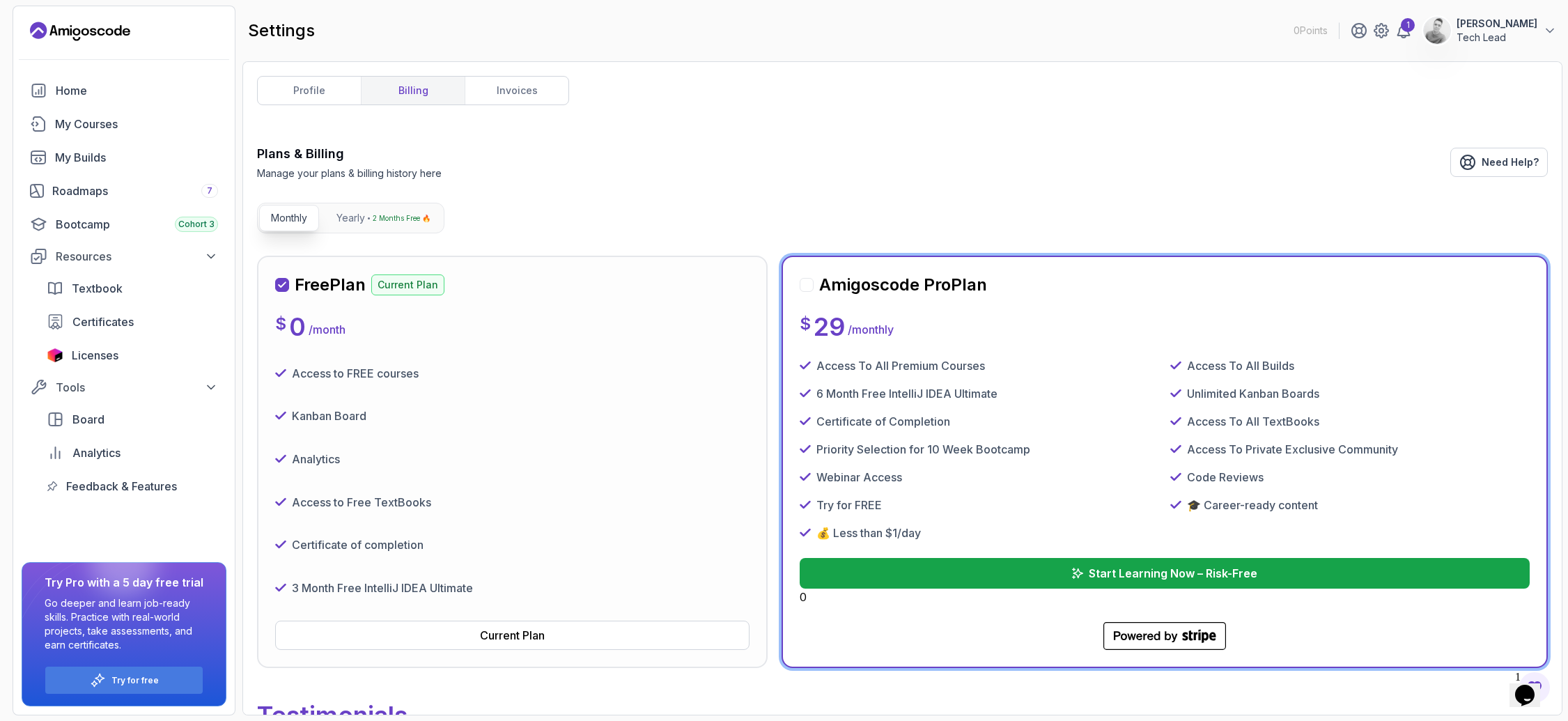
click at [814, 283] on div "Amigoscode Pro Plan" at bounding box center [894, 285] width 188 height 22
click at [1166, 573] on p "Start Learning Now – Risk-Free" at bounding box center [1173, 573] width 170 height 17
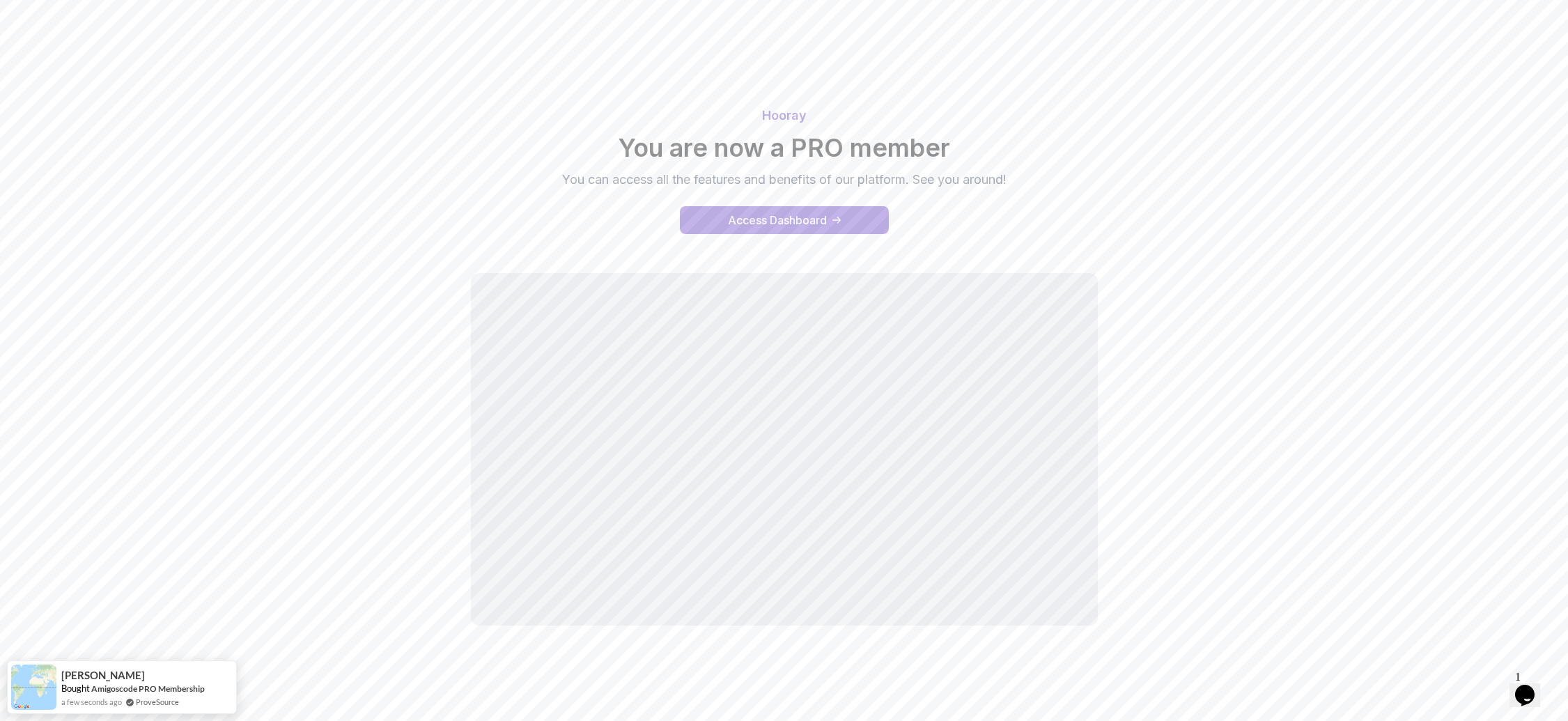
click at [777, 239] on div "Hooray You are now a PRO member You can access all the features and benefits of…" at bounding box center [784, 170] width 976 height 162
click at [784, 223] on div "Access Dashboard" at bounding box center [778, 220] width 99 height 17
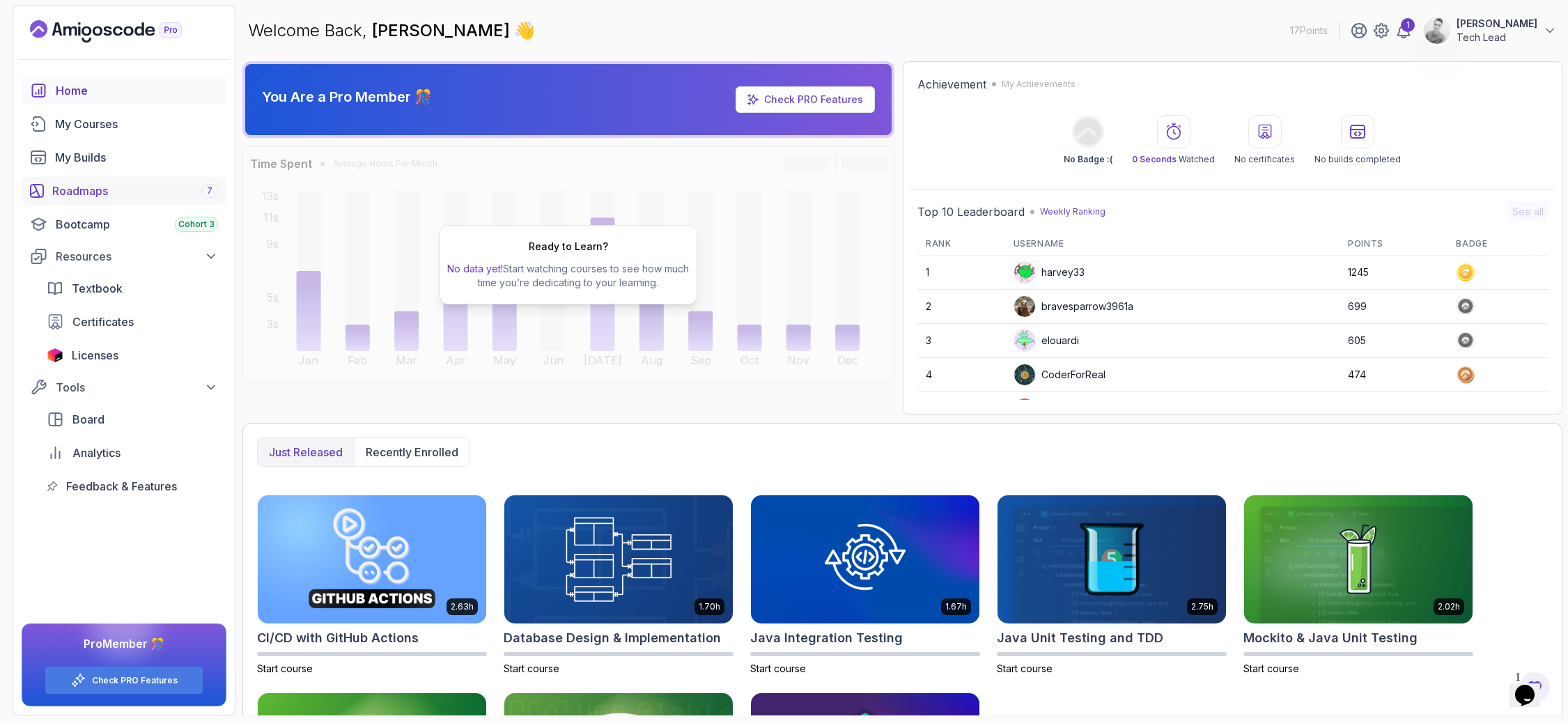
click at [87, 186] on div "Roadmaps 7" at bounding box center [135, 190] width 166 height 17
